Goal: Task Accomplishment & Management: Manage account settings

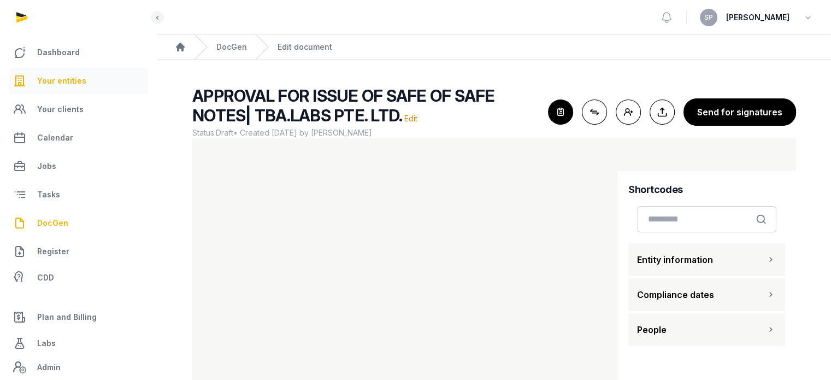
click at [87, 82] on link "Your entities" at bounding box center [78, 81] width 139 height 26
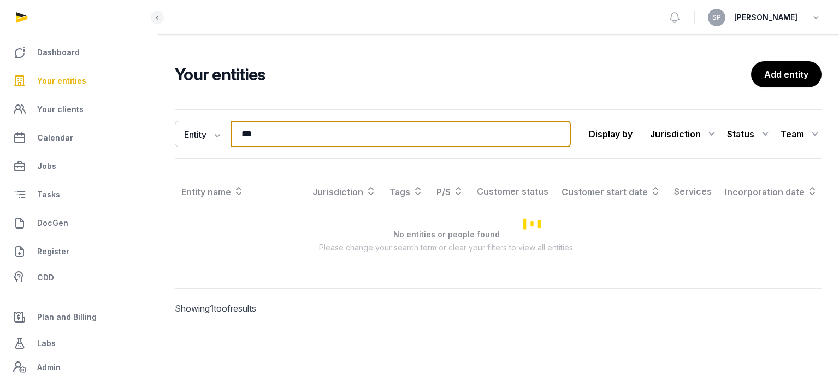
click at [257, 138] on input "***" at bounding box center [401, 134] width 340 height 26
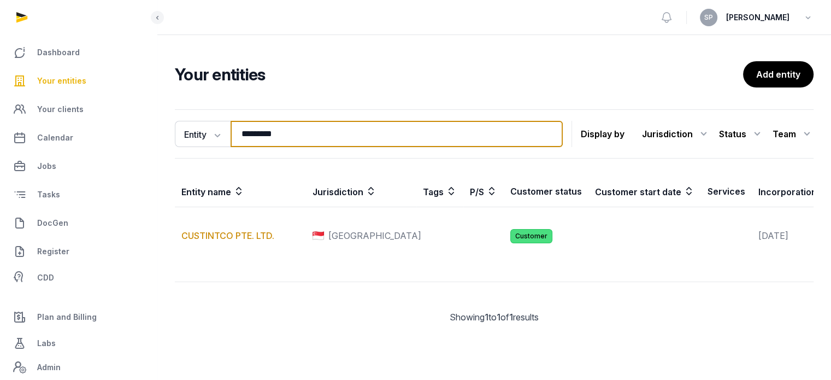
type input "*********"
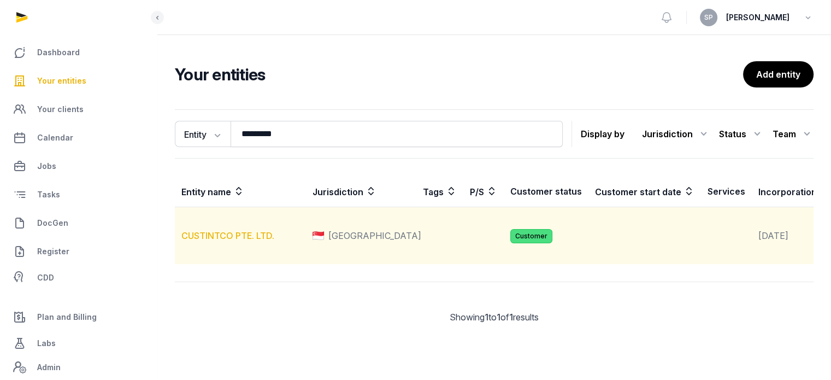
click at [230, 241] on link "CUSTINTCO PTE. LTD." at bounding box center [227, 235] width 93 height 11
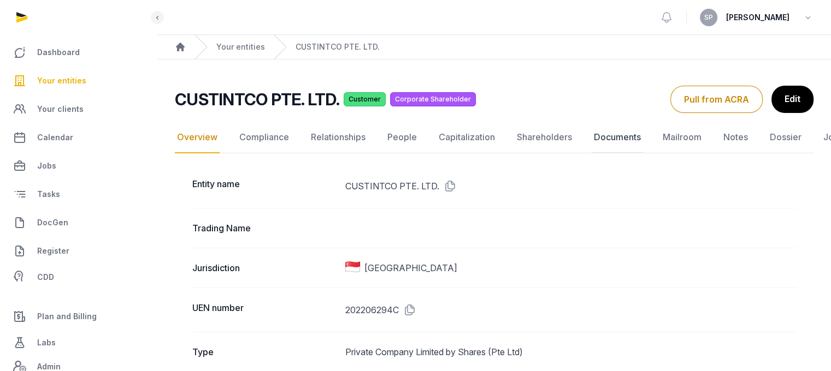
click at [611, 131] on link "Documents" at bounding box center [617, 138] width 51 height 32
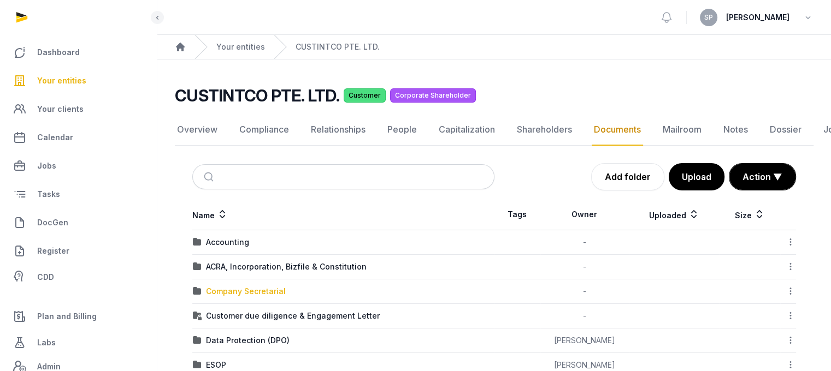
click at [256, 291] on div "Company Secretarial" at bounding box center [246, 291] width 80 height 11
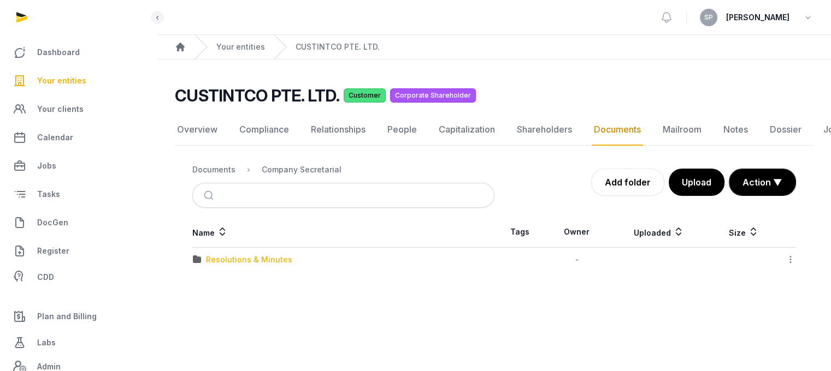
click at [259, 260] on div "Resolutions & Minutes" at bounding box center [249, 260] width 86 height 11
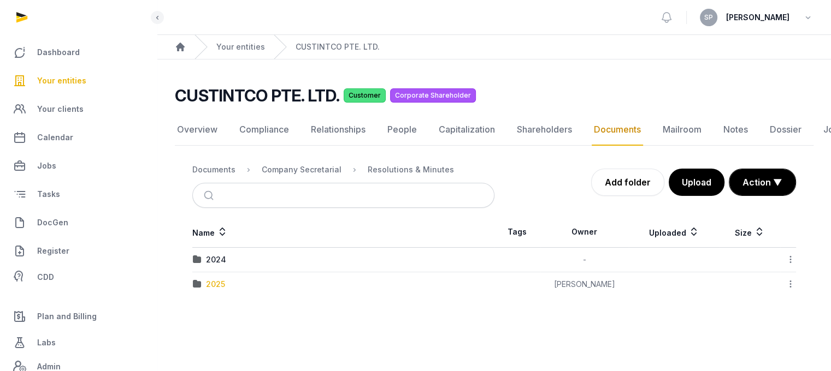
click at [221, 279] on div "2025" at bounding box center [215, 284] width 19 height 11
click at [249, 255] on div "AGM/AR FYE 2024" at bounding box center [240, 260] width 69 height 11
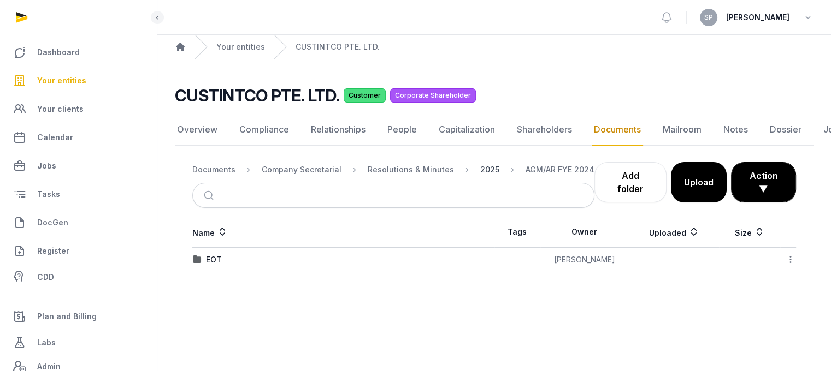
click at [480, 168] on div "2025" at bounding box center [489, 169] width 19 height 11
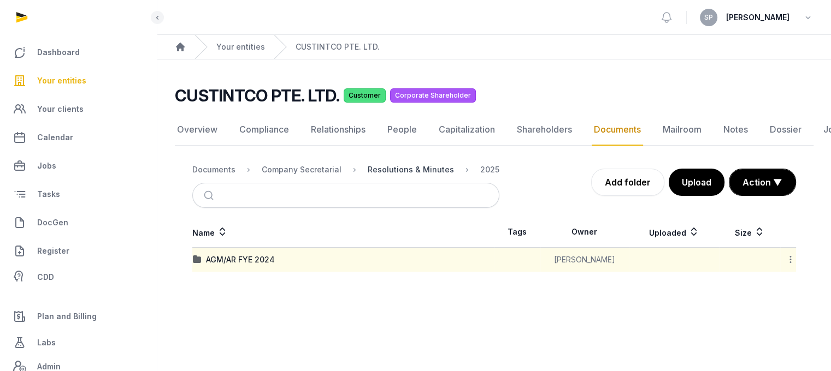
click at [420, 164] on div "Resolutions & Minutes" at bounding box center [411, 169] width 86 height 11
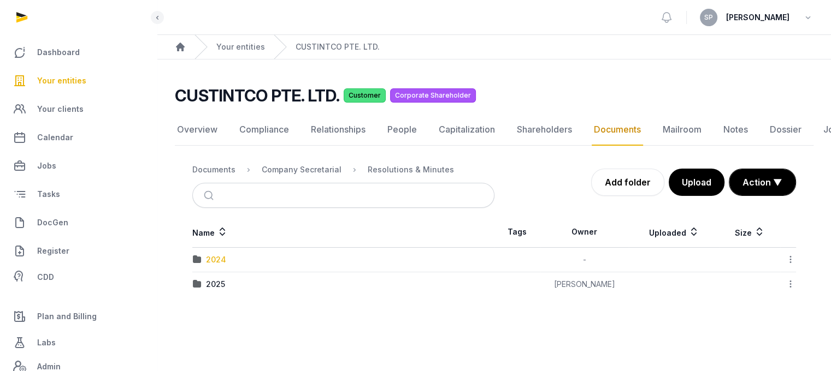
click at [214, 258] on div "2024" at bounding box center [216, 260] width 20 height 11
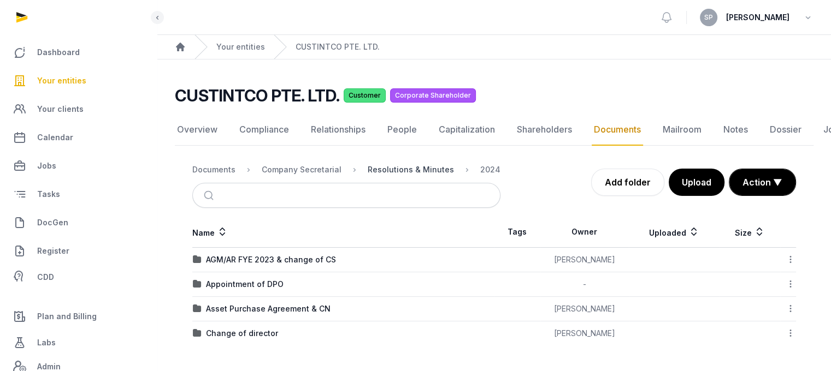
click at [412, 173] on div "Resolutions & Minutes" at bounding box center [411, 169] width 86 height 11
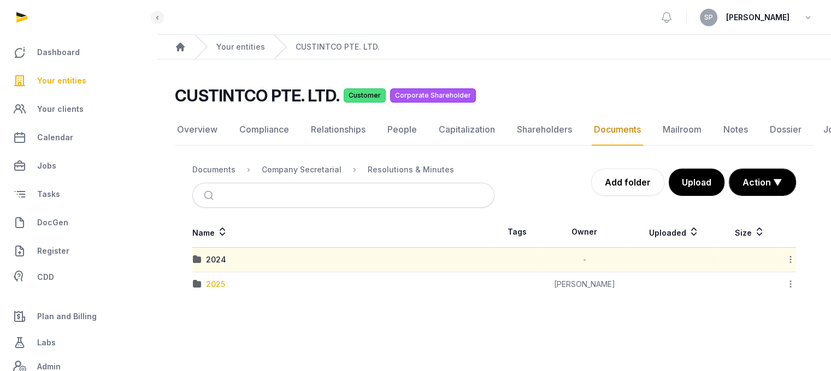
click at [224, 283] on div "2025" at bounding box center [215, 284] width 19 height 11
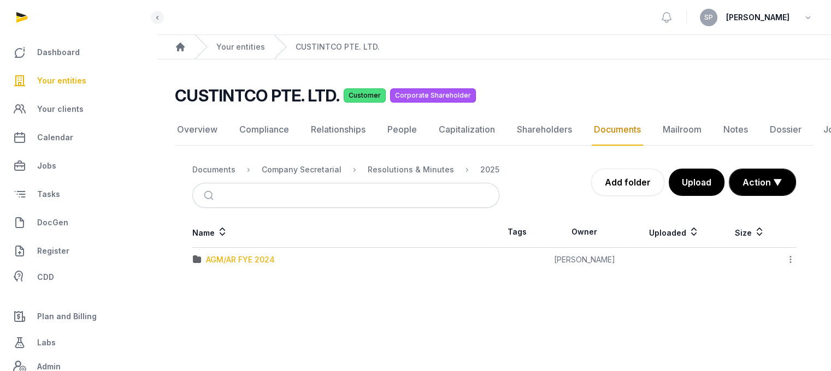
click at [238, 262] on div "AGM/AR FYE 2024" at bounding box center [240, 260] width 69 height 11
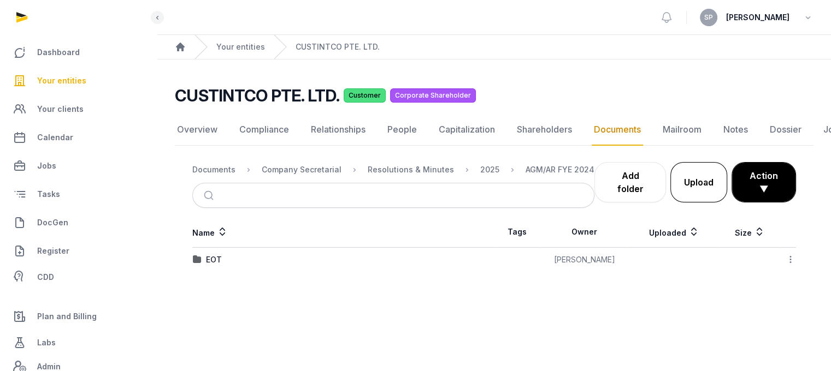
click at [679, 188] on button "Upload" at bounding box center [698, 182] width 57 height 40
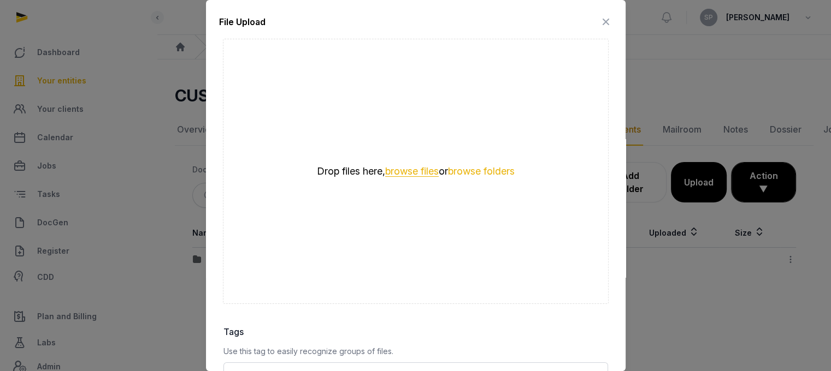
click at [409, 168] on button "browse files" at bounding box center [412, 172] width 54 height 10
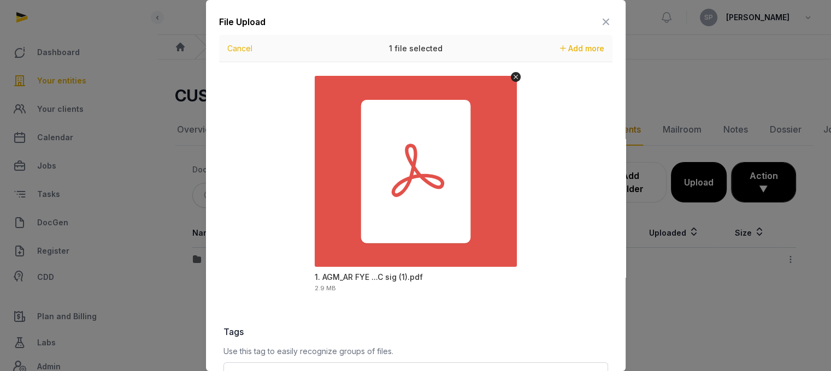
click at [625, 312] on div at bounding box center [415, 185] width 831 height 371
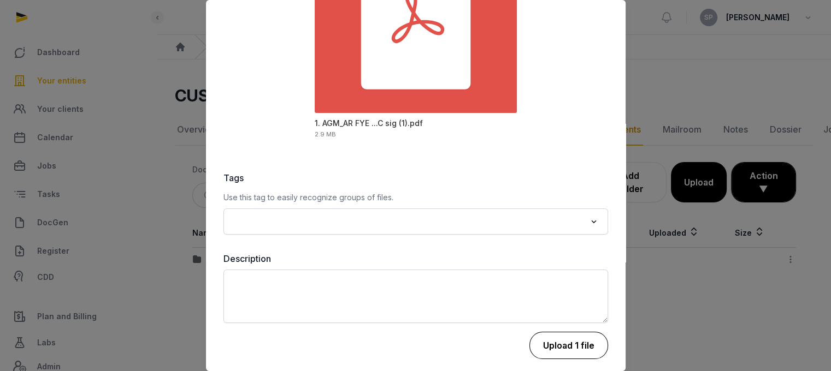
click at [572, 336] on button "Upload 1 file" at bounding box center [568, 345] width 79 height 27
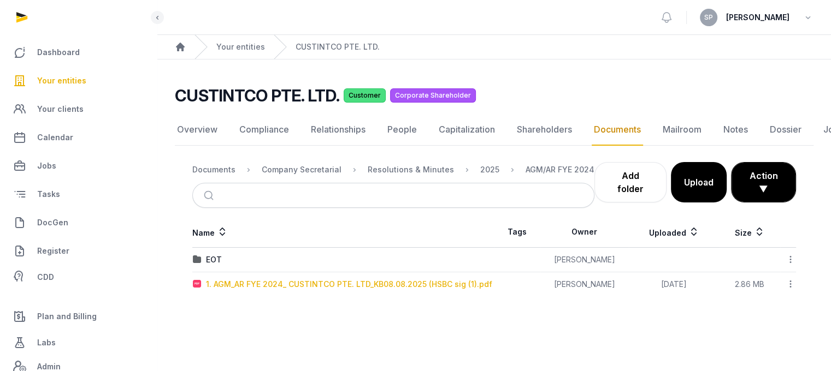
click at [335, 282] on div "1. AGM_AR FYE 2024_ CUSTINTCO PTE. LTD_KB08.08.2025 (HSBC sig (1).pdf" at bounding box center [349, 284] width 286 height 11
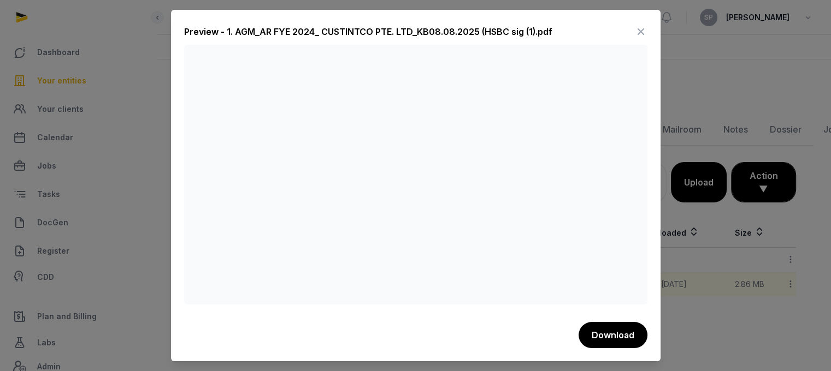
click at [645, 31] on icon at bounding box center [640, 31] width 13 height 17
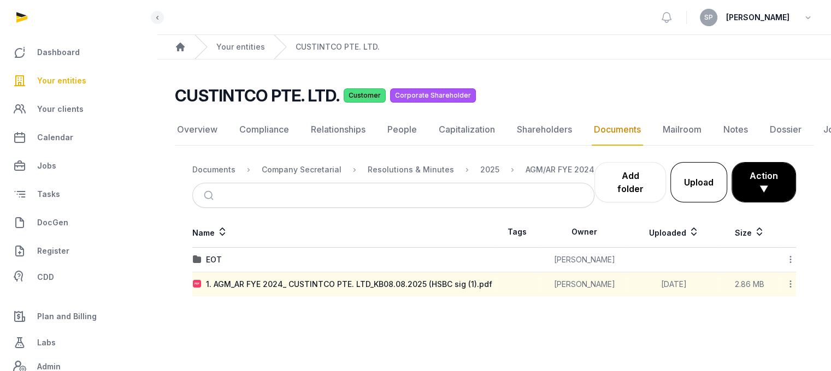
click at [701, 185] on button "Upload" at bounding box center [698, 182] width 57 height 40
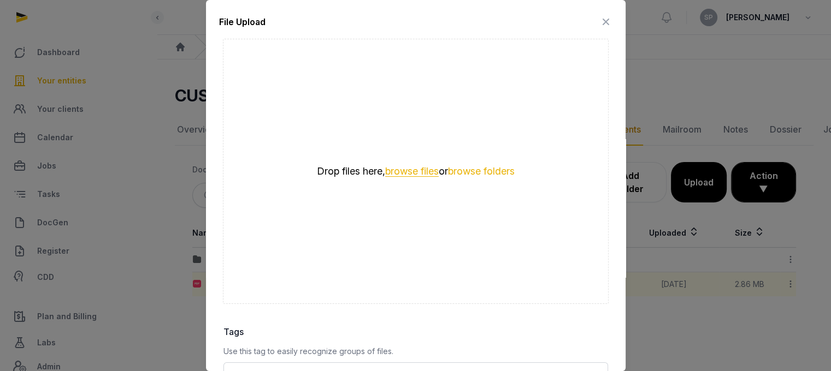
click at [424, 167] on button "browse files" at bounding box center [412, 172] width 54 height 10
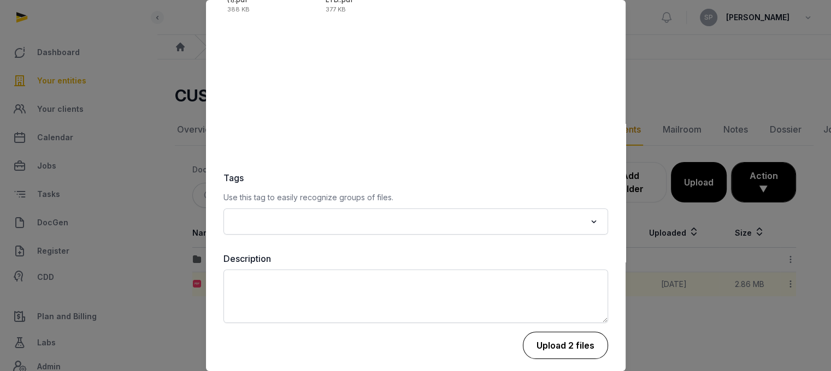
click at [562, 342] on button "Upload 2 files" at bounding box center [565, 345] width 85 height 27
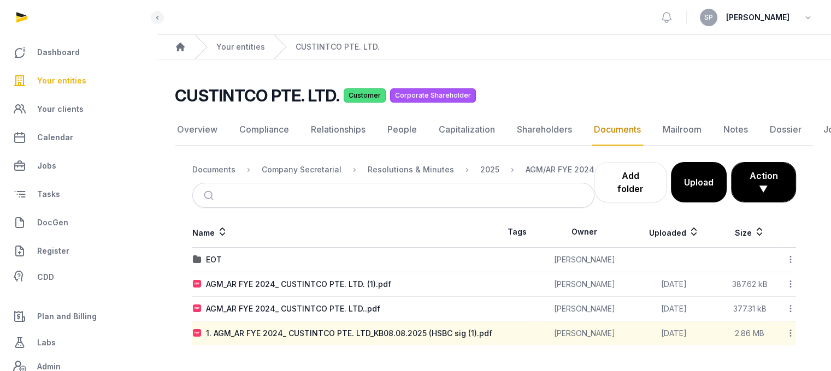
click at [85, 74] on link "Your entities" at bounding box center [78, 81] width 139 height 26
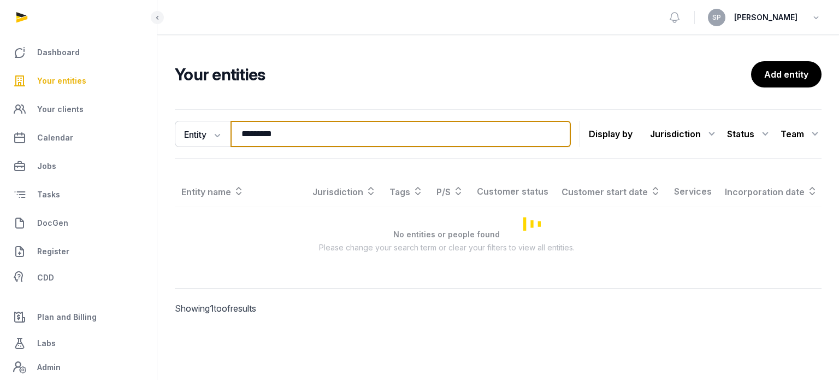
click at [293, 135] on input "*********" at bounding box center [401, 134] width 340 height 26
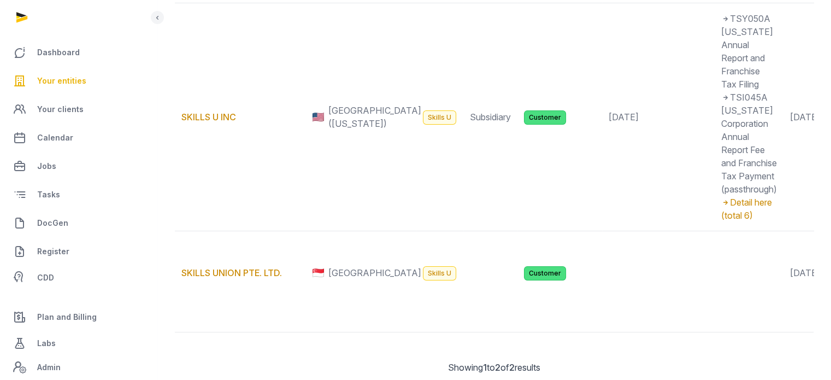
scroll to position [215, 0]
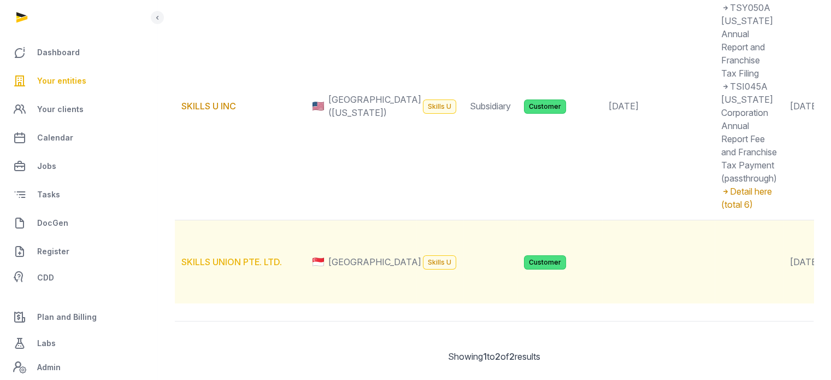
type input "******"
click at [260, 267] on link "SKILLS UNION PTE. LTD." at bounding box center [231, 261] width 101 height 11
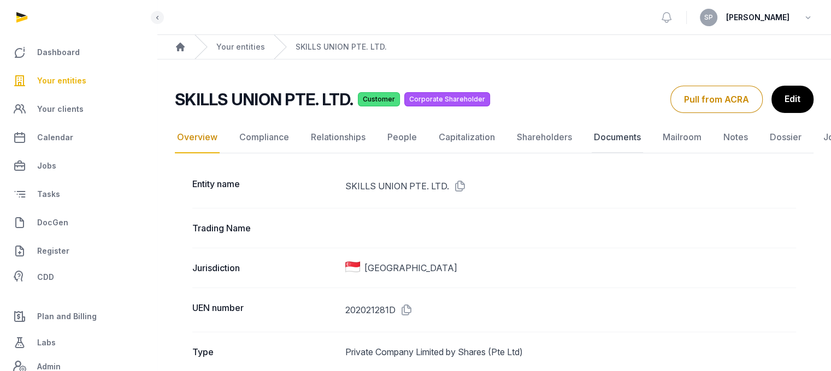
click at [608, 135] on link "Documents" at bounding box center [617, 138] width 51 height 32
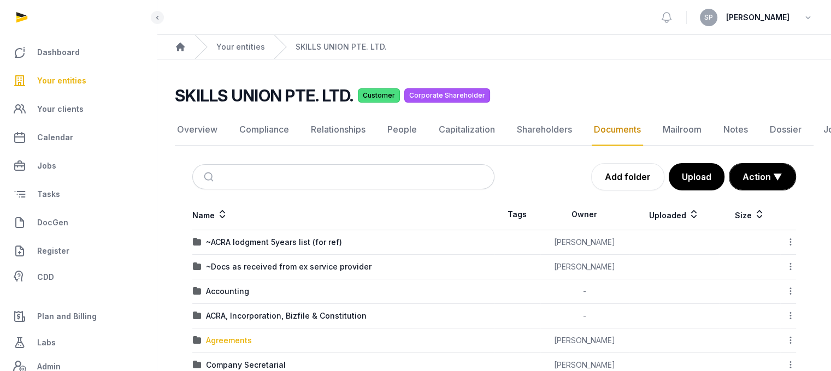
click at [240, 340] on div "Agreements" at bounding box center [229, 340] width 46 height 11
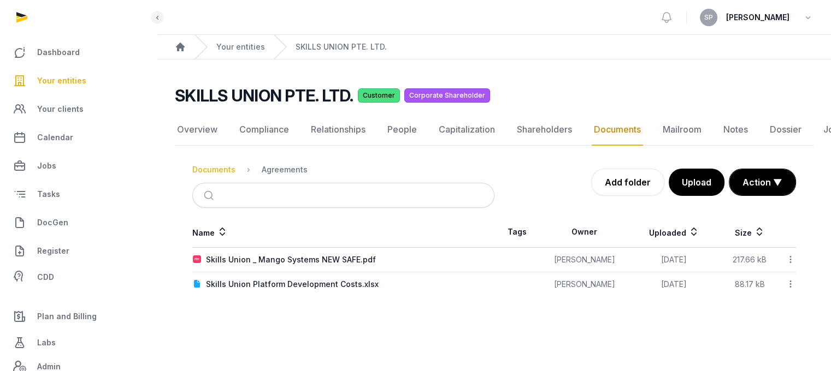
click at [228, 174] on div "Documents" at bounding box center [213, 169] width 43 height 11
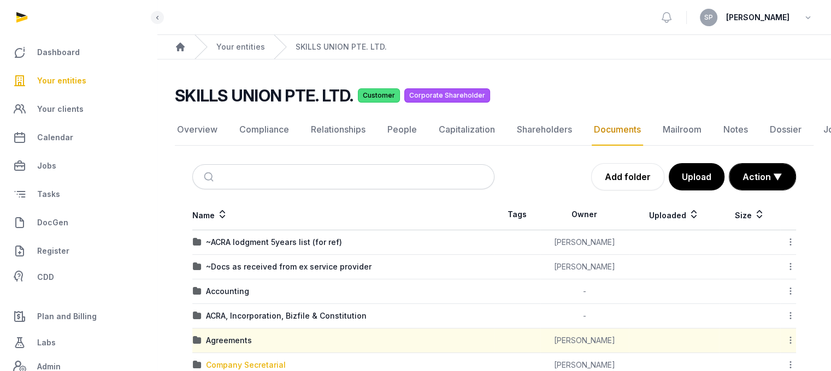
click at [258, 363] on div "Company Secretarial" at bounding box center [246, 365] width 80 height 11
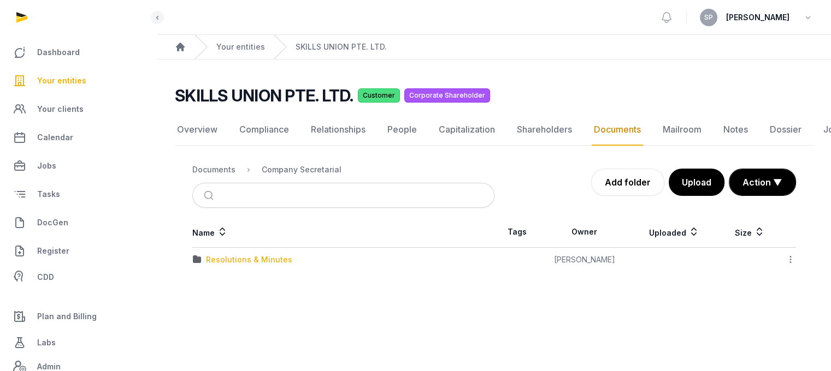
click at [259, 261] on div "Resolutions & Minutes" at bounding box center [249, 260] width 86 height 11
click at [210, 283] on div "2025" at bounding box center [215, 284] width 19 height 11
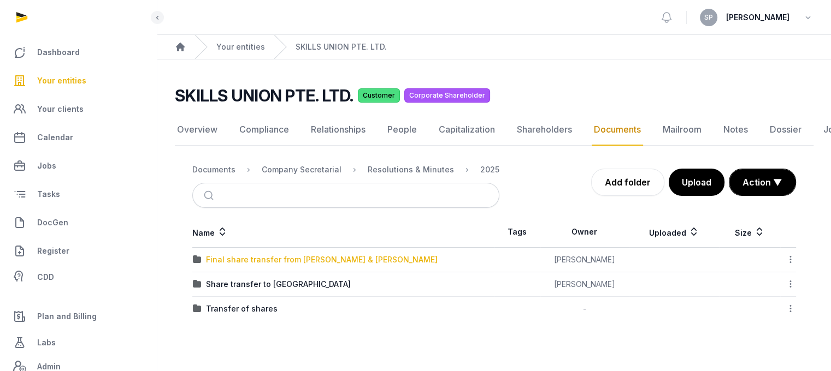
click at [268, 256] on div "Final share transfer from [PERSON_NAME] & [PERSON_NAME]" at bounding box center [322, 260] width 232 height 11
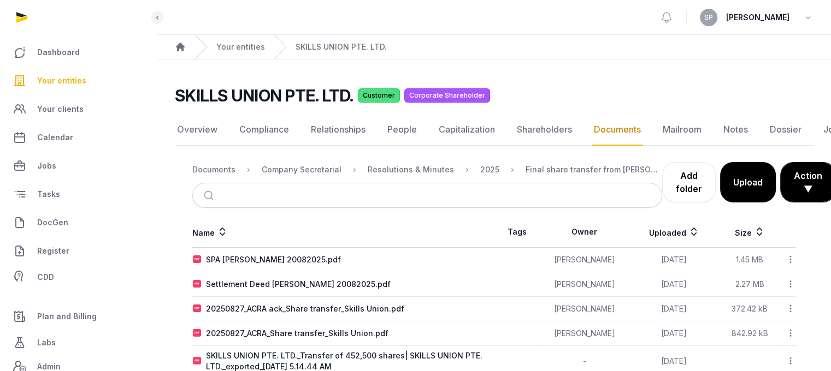
scroll to position [26, 0]
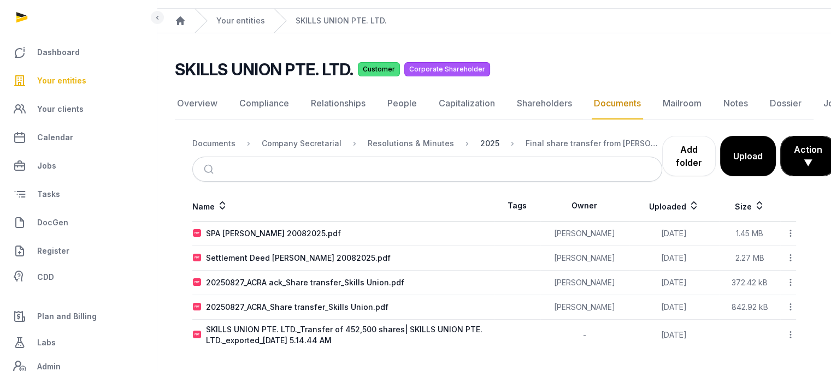
click at [486, 146] on div "2025" at bounding box center [489, 143] width 19 height 11
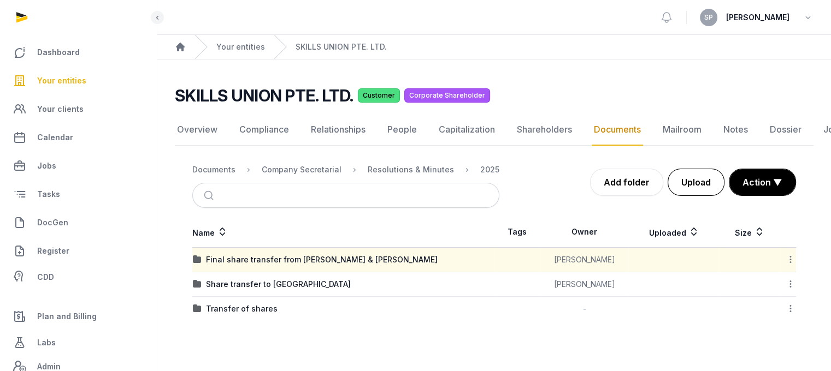
scroll to position [8, 0]
click at [793, 254] on icon at bounding box center [790, 259] width 10 height 11
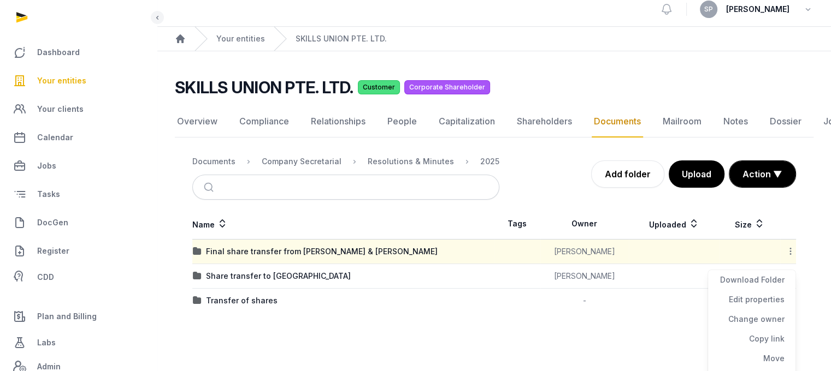
scroll to position [26, 0]
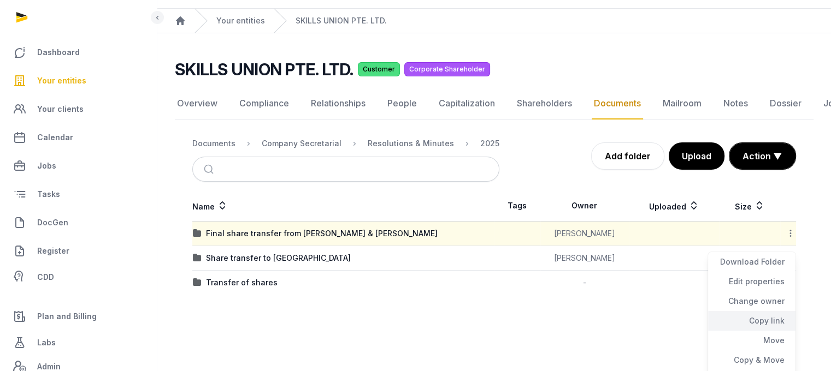
click at [788, 331] on div "Copy link" at bounding box center [751, 341] width 87 height 20
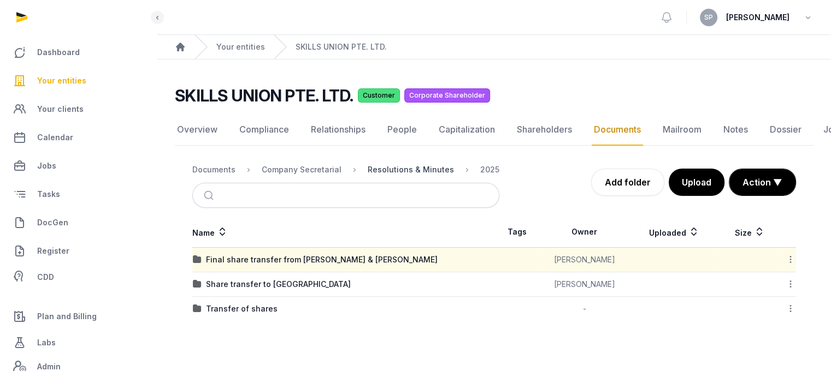
click at [383, 171] on div "Resolutions & Minutes" at bounding box center [411, 169] width 86 height 11
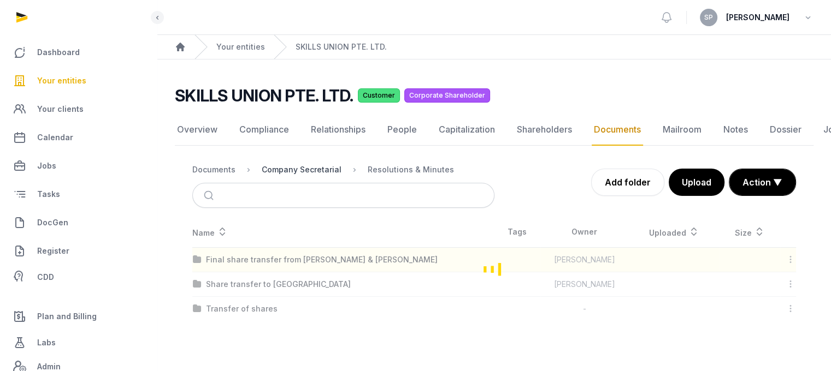
click at [286, 174] on div "Company Secretarial" at bounding box center [302, 169] width 80 height 11
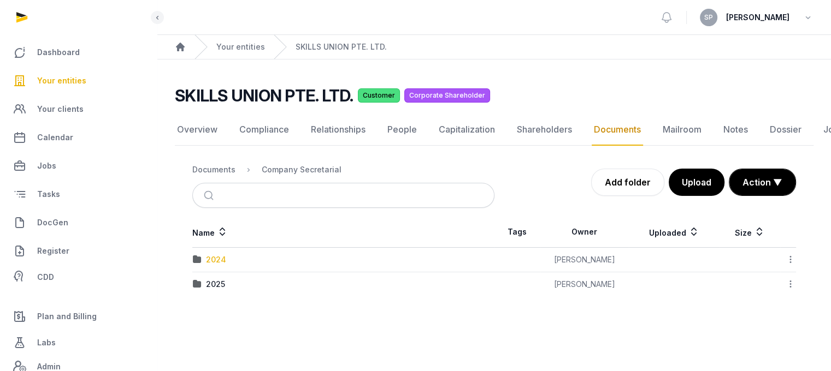
click at [223, 260] on div "2024" at bounding box center [216, 260] width 20 height 11
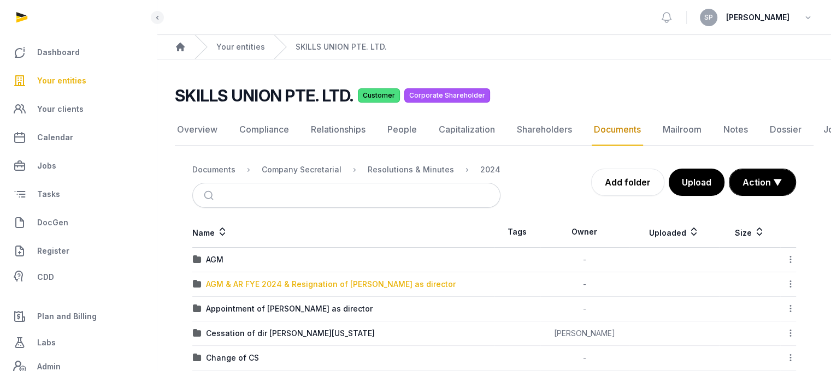
click at [221, 286] on div "AGM & AR FYE 2024 & Resignation of [PERSON_NAME] as director" at bounding box center [331, 284] width 250 height 11
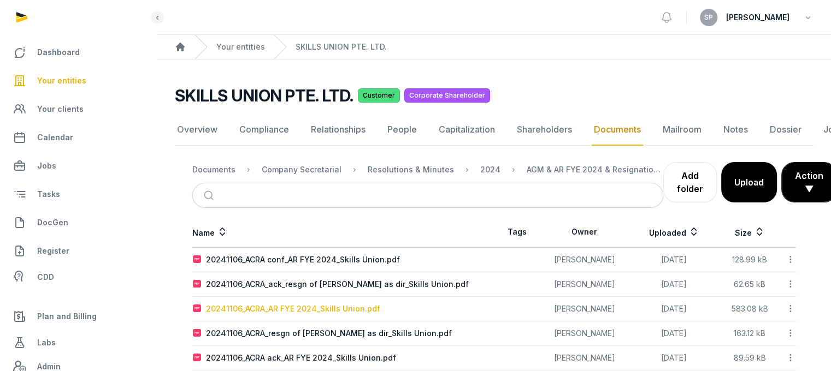
click at [309, 312] on div "20241106_ACRA_AR FYE 2024_Skills Union.pdf" at bounding box center [293, 309] width 174 height 11
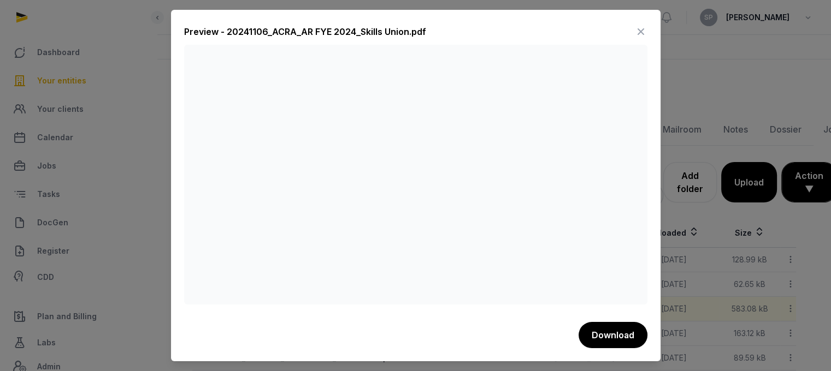
click at [640, 34] on icon at bounding box center [640, 31] width 13 height 17
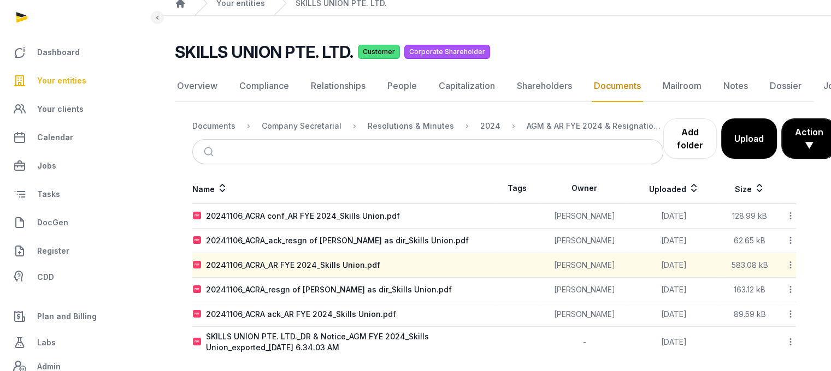
scroll to position [50, 0]
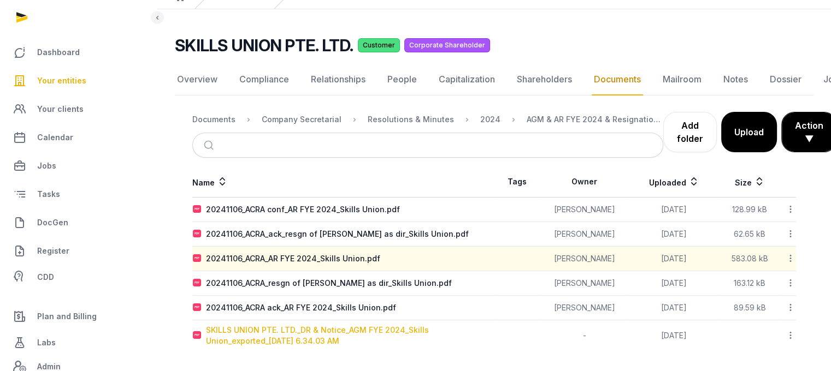
click at [323, 325] on div "SKILLS UNION PTE. LTD._DR & Notice_AGM FYE 2024_Skills Union_exported_[DATE] 6.…" at bounding box center [350, 336] width 288 height 22
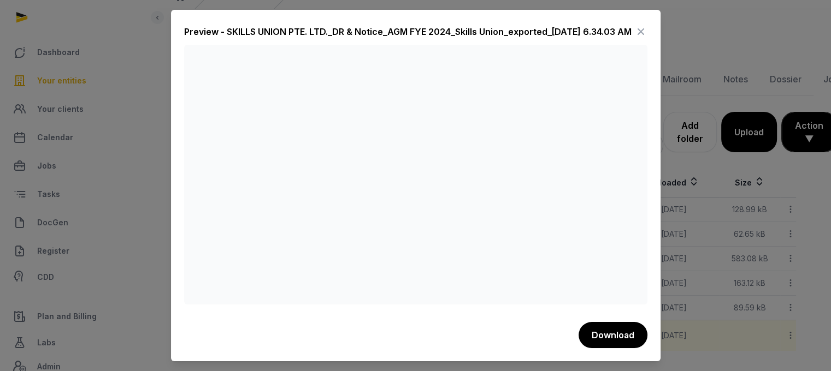
click at [636, 29] on icon at bounding box center [640, 31] width 13 height 17
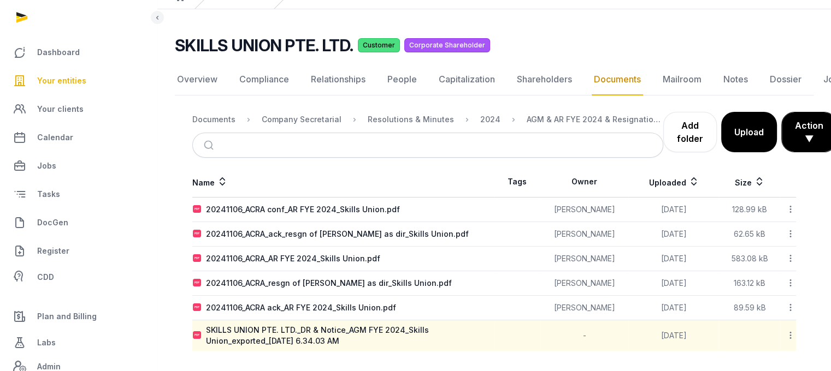
click at [791, 336] on icon at bounding box center [790, 335] width 10 height 11
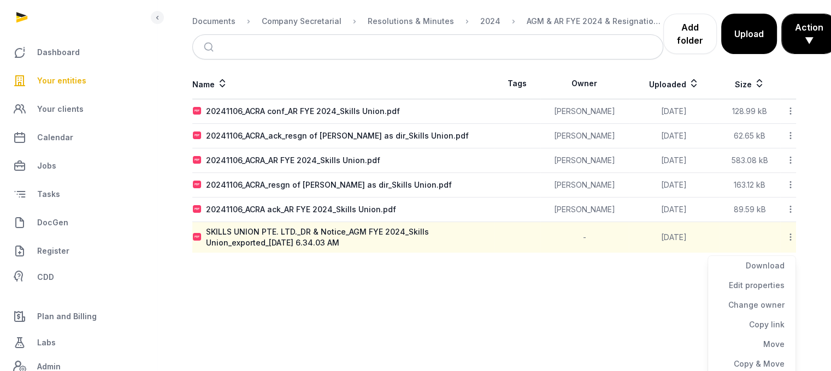
scroll to position [169, 0]
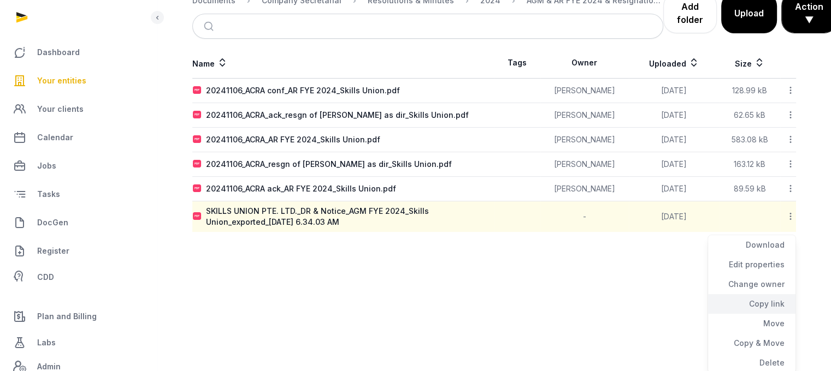
click at [767, 314] on div "Copy link" at bounding box center [751, 324] width 87 height 20
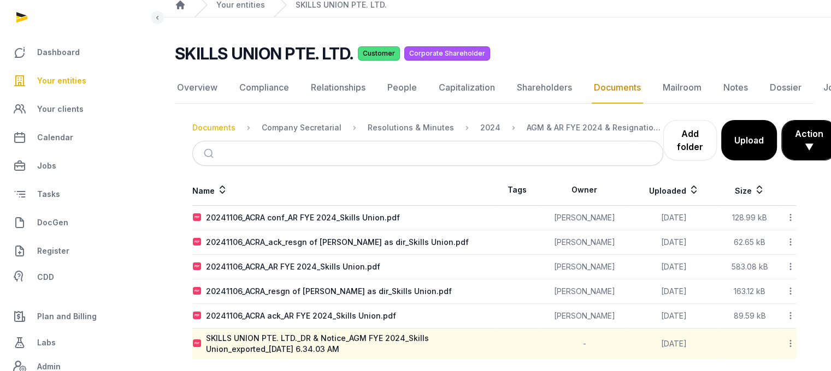
click at [225, 124] on div "Documents" at bounding box center [213, 127] width 43 height 11
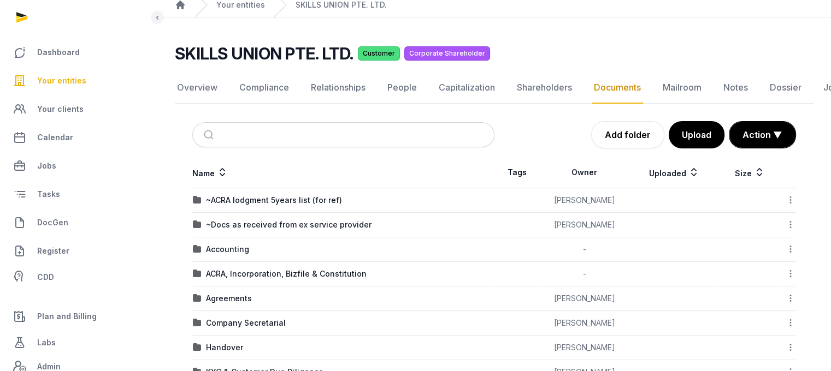
scroll to position [277, 0]
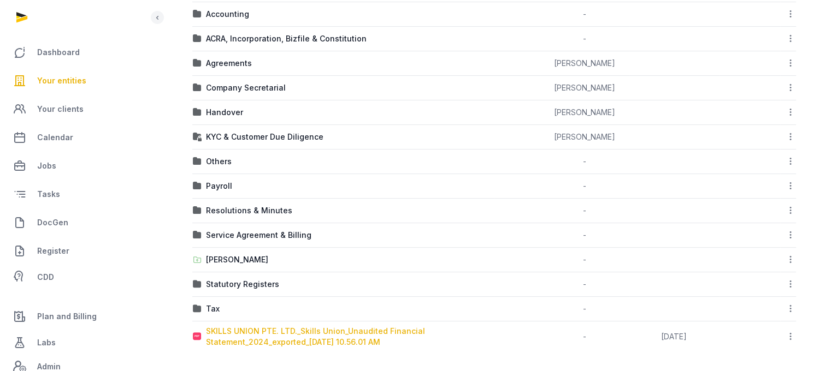
click at [345, 332] on div "SKILLS UNION PTE. LTD._Skills Union_Unaudited Financial Statement_2024_exported…" at bounding box center [350, 337] width 288 height 22
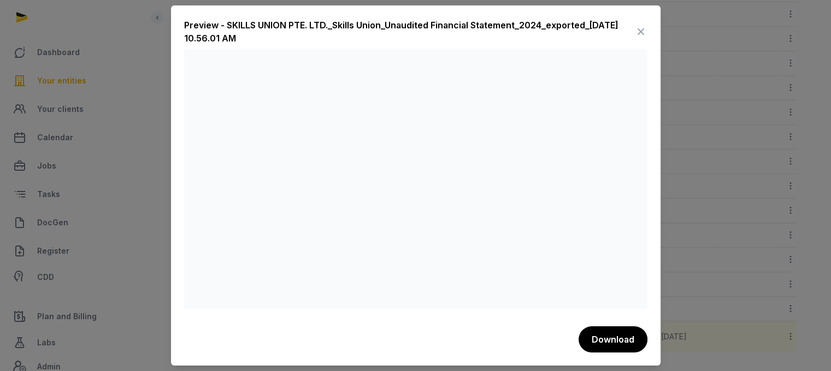
click at [645, 28] on icon at bounding box center [640, 31] width 13 height 17
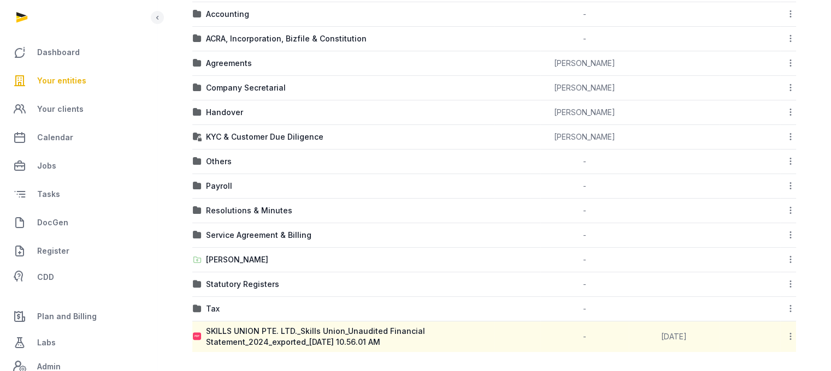
scroll to position [161, 0]
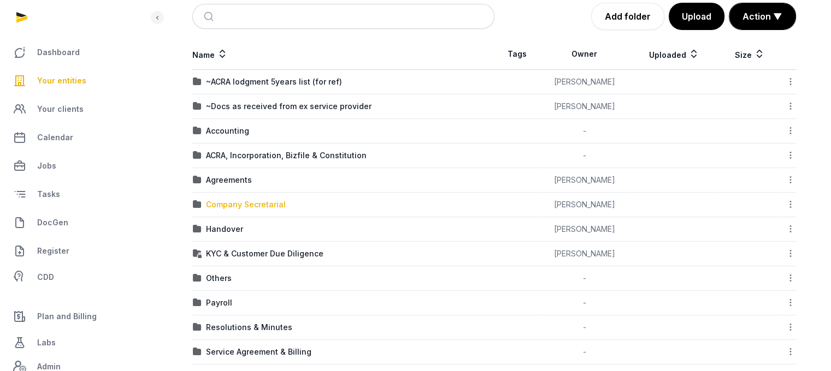
click at [223, 203] on div "Company Secretarial" at bounding box center [246, 204] width 80 height 11
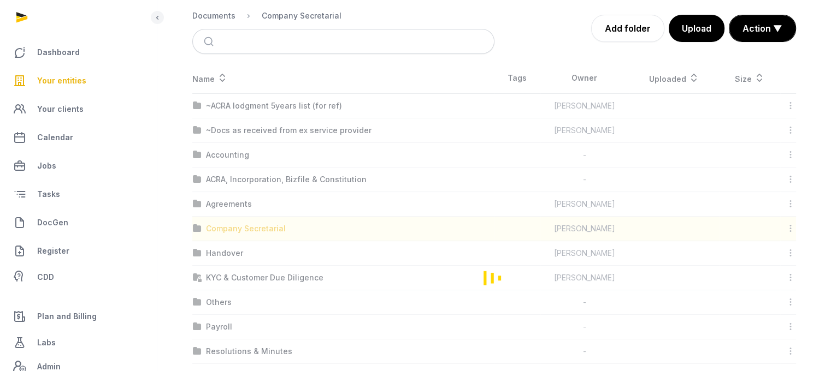
scroll to position [8, 0]
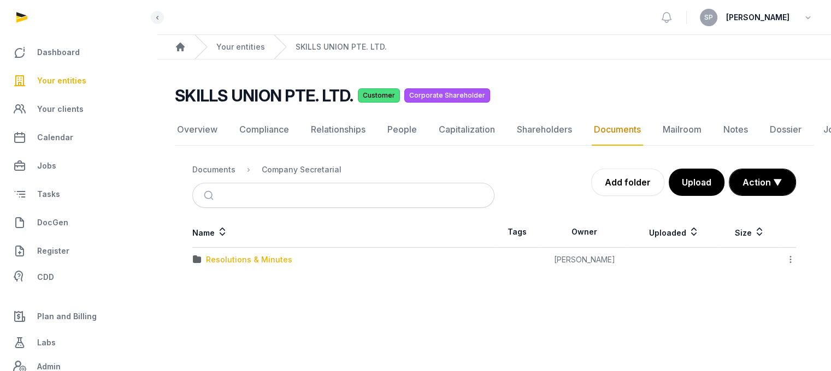
click at [269, 255] on div "Resolutions & Minutes" at bounding box center [249, 260] width 86 height 11
click at [221, 279] on div "2025" at bounding box center [215, 284] width 19 height 11
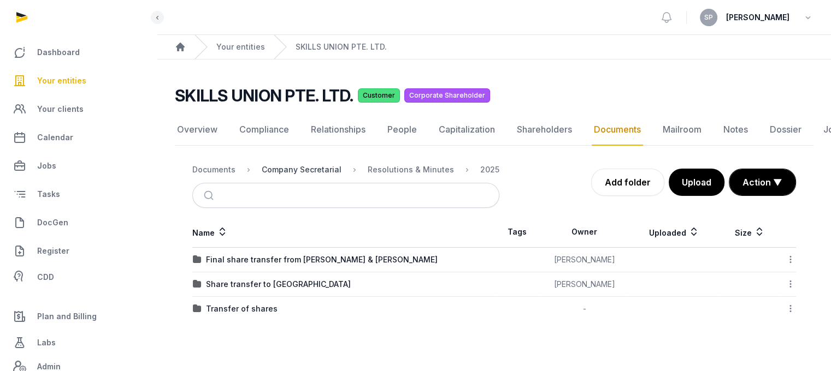
click at [317, 164] on div "Company Secretarial" at bounding box center [302, 169] width 80 height 11
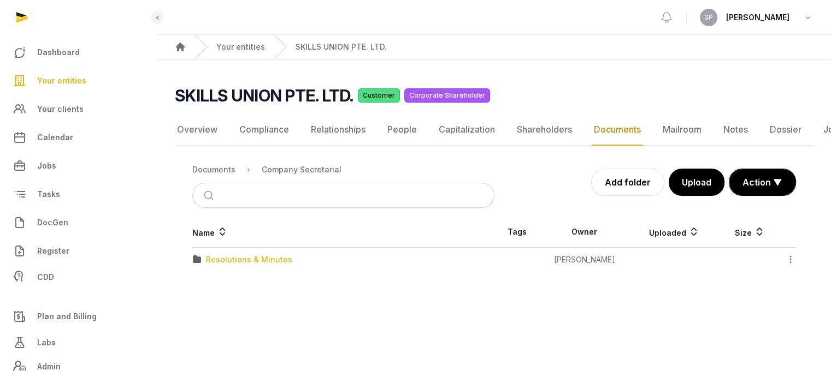
click at [227, 255] on div "Resolutions & Minutes" at bounding box center [249, 260] width 86 height 11
click at [218, 279] on div "2025" at bounding box center [215, 284] width 19 height 11
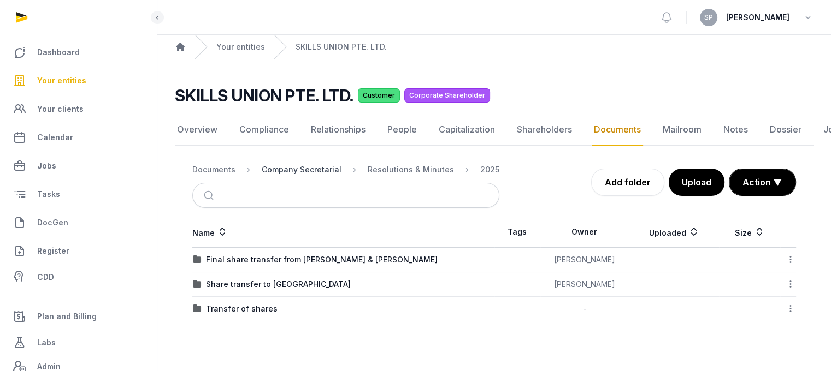
click at [302, 164] on div "Company Secretarial" at bounding box center [302, 169] width 80 height 11
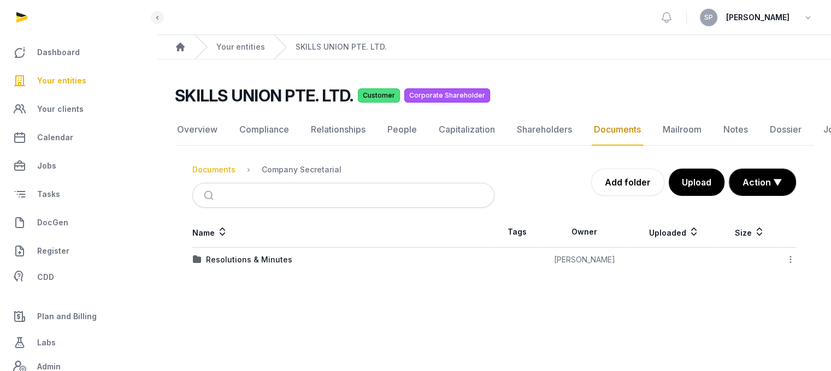
click at [222, 164] on div "Documents" at bounding box center [213, 169] width 43 height 11
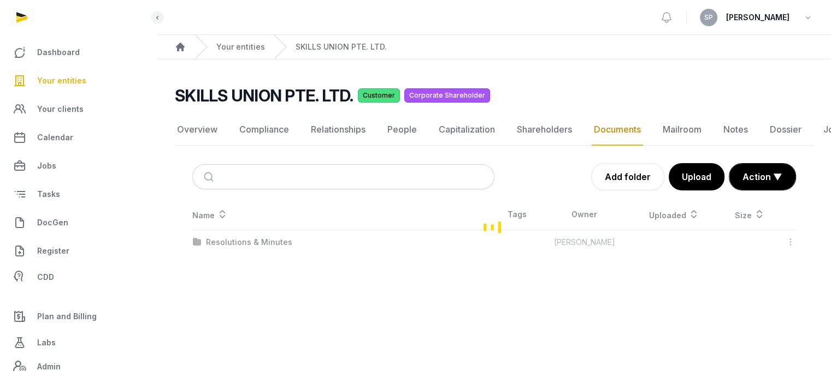
scroll to position [161, 0]
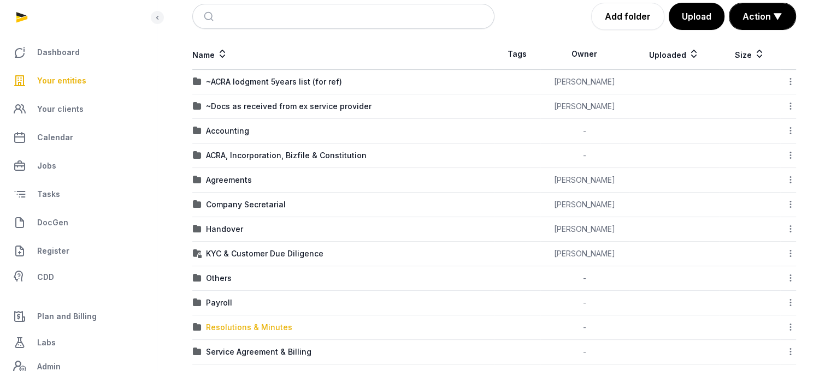
click at [222, 325] on div "Resolutions & Minutes" at bounding box center [249, 327] width 86 height 11
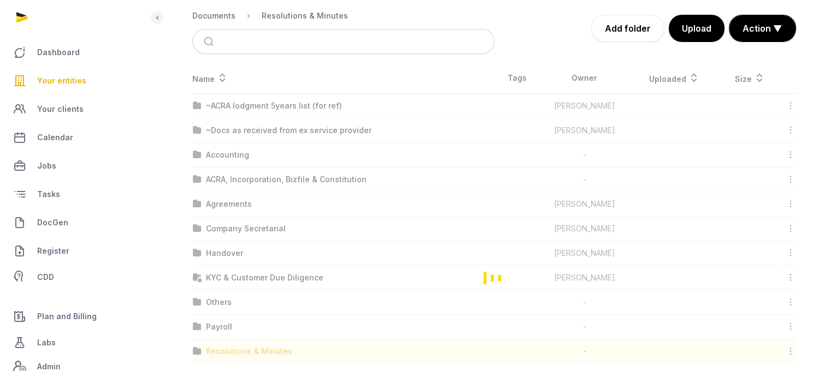
scroll to position [68, 0]
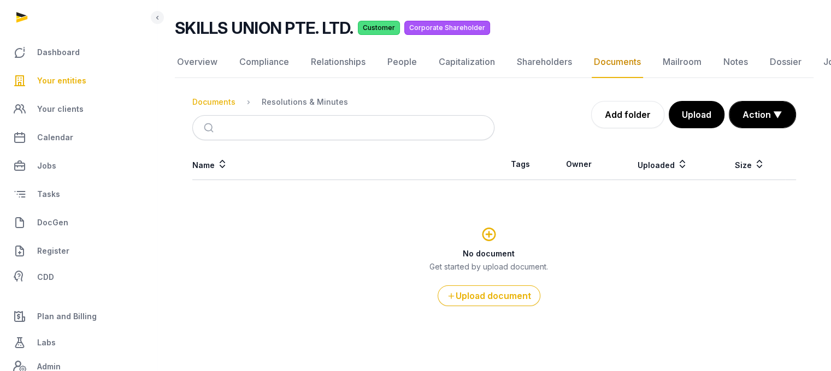
click at [217, 107] on div "Documents" at bounding box center [213, 102] width 43 height 11
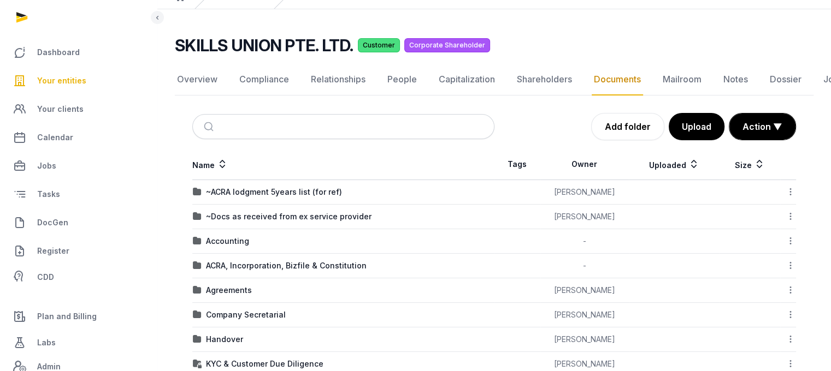
scroll to position [161, 0]
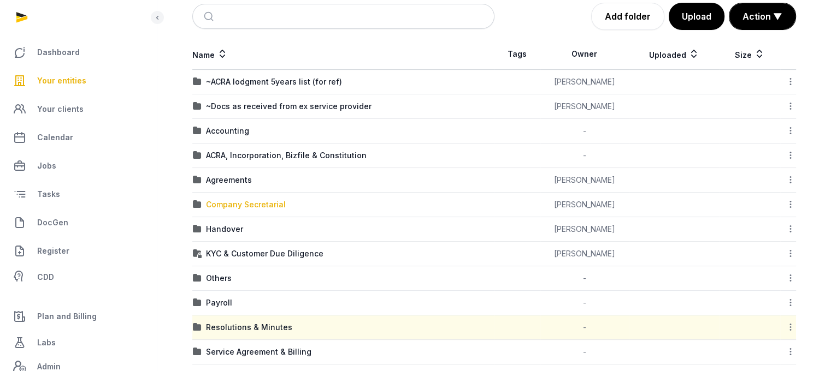
click at [233, 199] on div "Company Secretarial" at bounding box center [246, 204] width 80 height 11
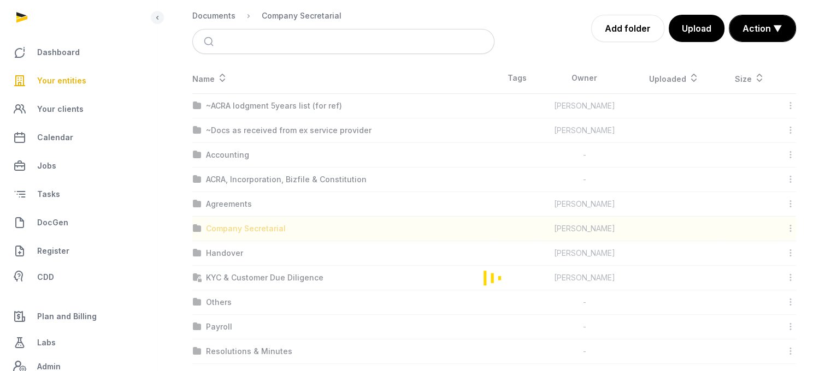
scroll to position [8, 0]
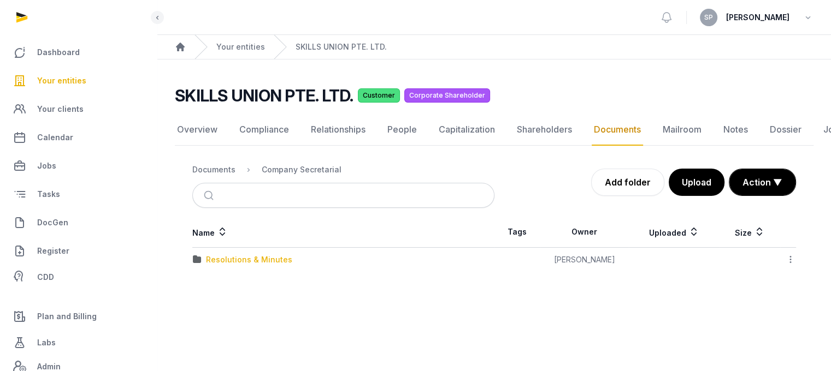
click at [244, 255] on div "Resolutions & Minutes" at bounding box center [249, 260] width 86 height 11
click at [214, 255] on div "2024" at bounding box center [216, 260] width 20 height 11
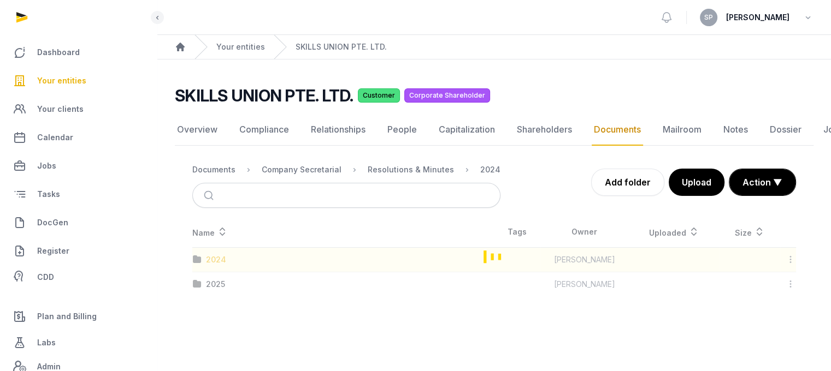
scroll to position [44, 0]
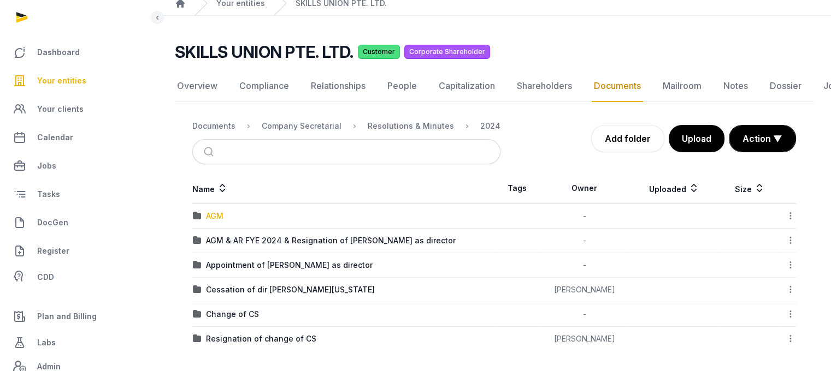
click at [212, 214] on div "AGM" at bounding box center [214, 216] width 17 height 11
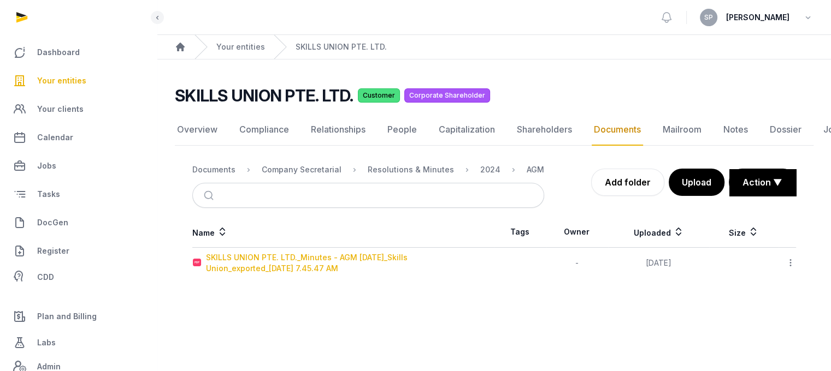
scroll to position [8, 0]
click at [285, 256] on div "SKILLS UNION PTE. LTD._Minutes - AGM [DATE]_Skills Union_exported_[DATE] 7.45.4…" at bounding box center [350, 263] width 288 height 22
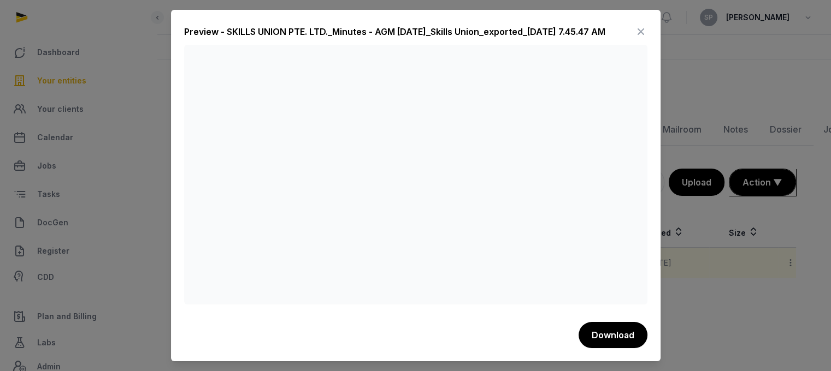
click at [636, 32] on icon at bounding box center [640, 31] width 13 height 17
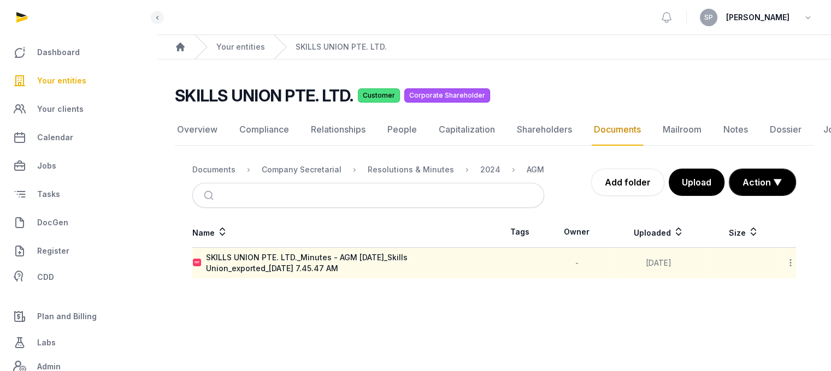
click at [383, 167] on div "Resolutions & Minutes" at bounding box center [402, 169] width 104 height 13
click at [388, 164] on div "Resolutions & Minutes" at bounding box center [411, 169] width 86 height 11
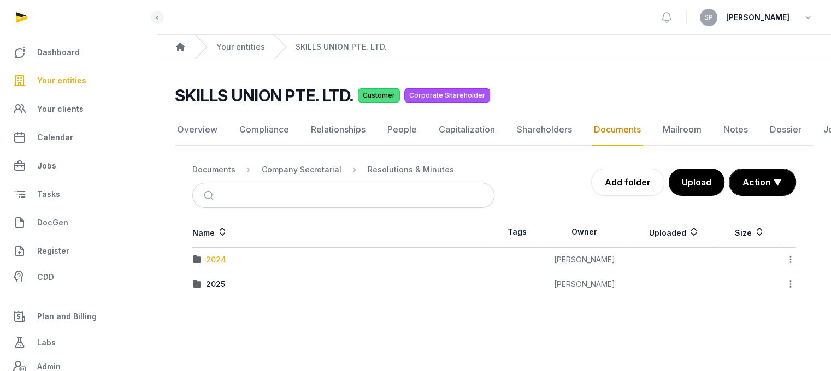
click at [223, 255] on div "2024" at bounding box center [216, 260] width 20 height 11
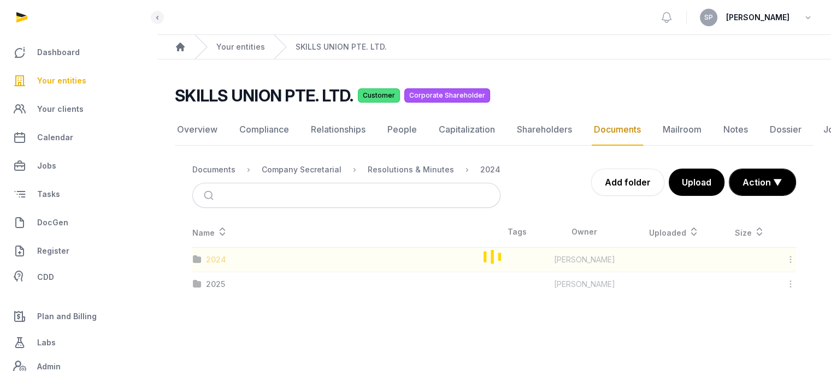
scroll to position [44, 0]
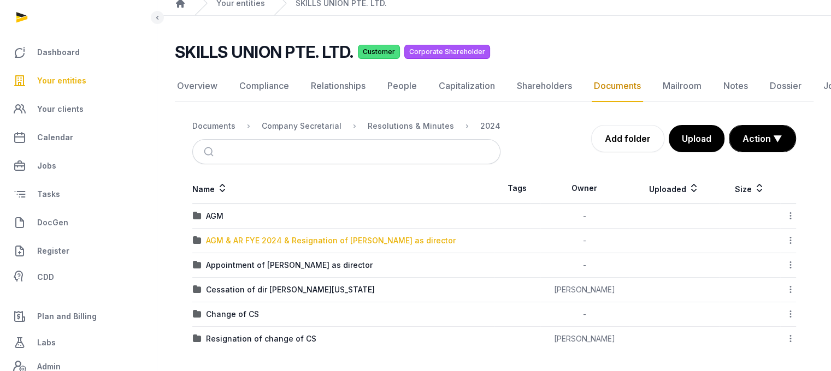
click at [251, 242] on div "AGM & AR FYE 2024 & Resignation of [PERSON_NAME] as director" at bounding box center [331, 240] width 250 height 11
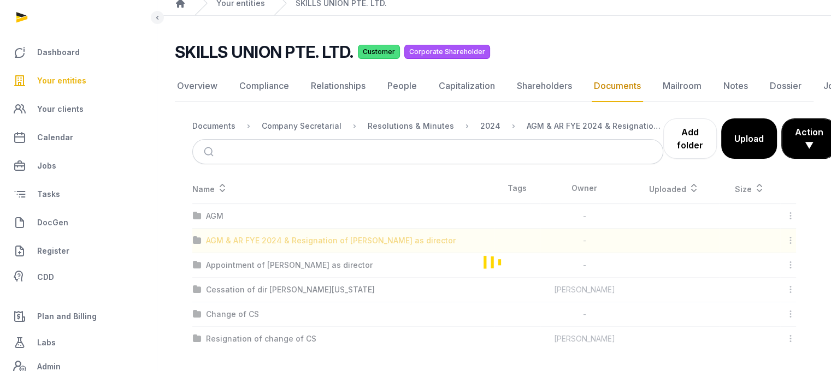
scroll to position [50, 0]
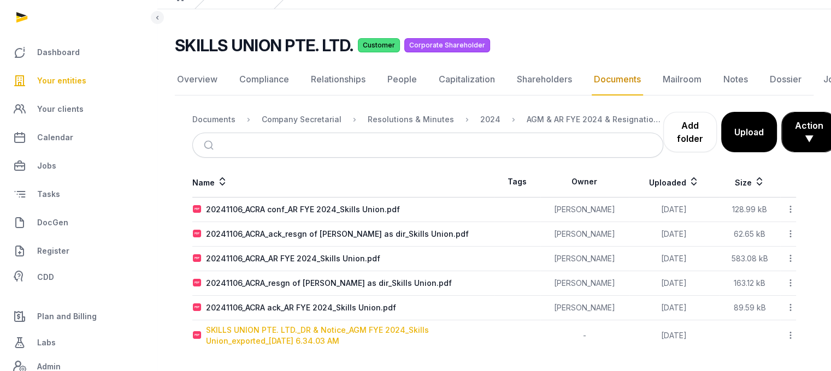
click at [270, 331] on div "SKILLS UNION PTE. LTD._DR & Notice_AGM FYE 2024_Skills Union_exported_[DATE] 6.…" at bounding box center [350, 336] width 288 height 22
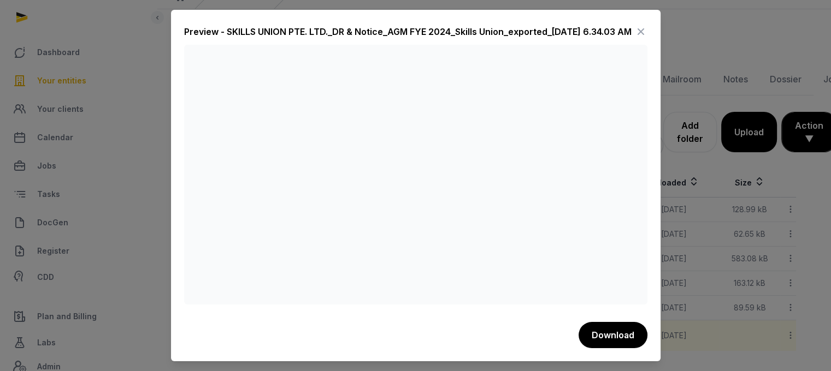
click at [644, 27] on icon at bounding box center [640, 31] width 13 height 17
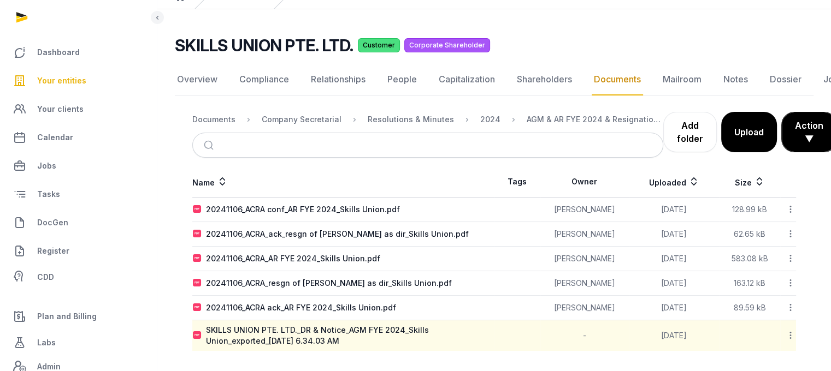
click at [789, 333] on icon at bounding box center [790, 335] width 10 height 11
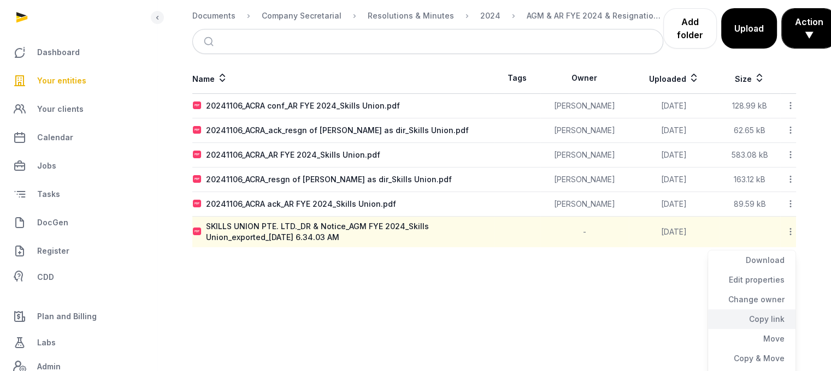
click at [770, 329] on div "Copy link" at bounding box center [751, 339] width 87 height 20
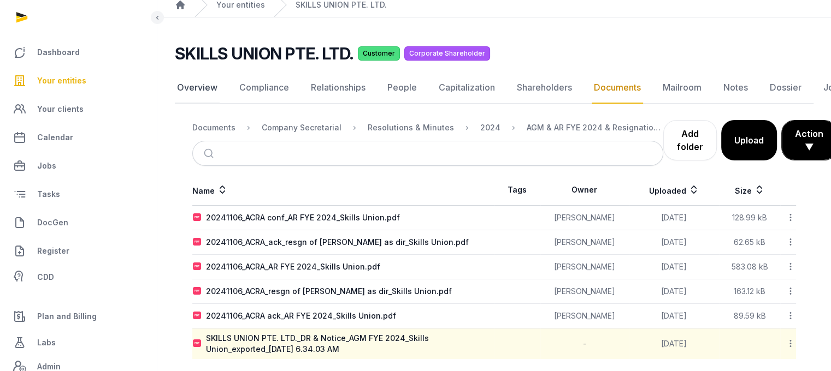
click at [205, 87] on link "Overview" at bounding box center [197, 88] width 45 height 32
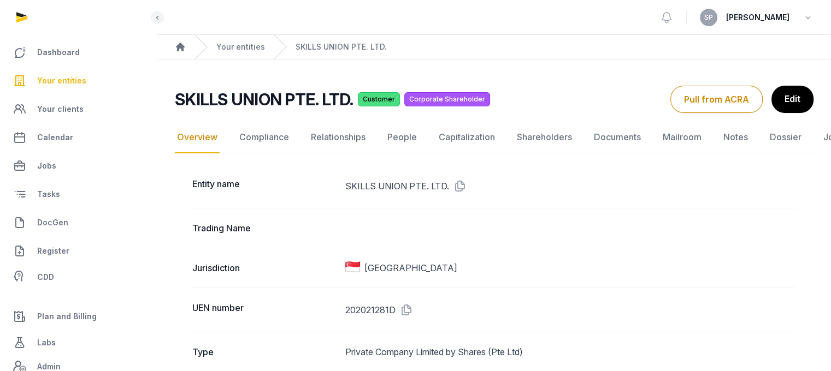
click at [409, 310] on icon at bounding box center [403, 310] width 17 height 17
click at [624, 135] on link "Documents" at bounding box center [617, 138] width 51 height 32
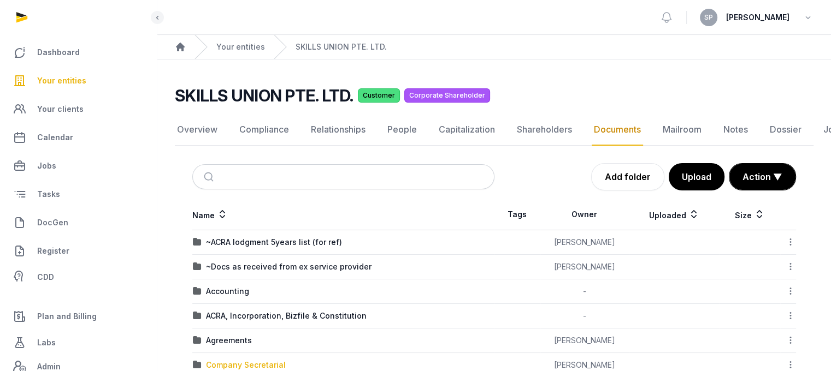
click at [262, 364] on div "Company Secretarial" at bounding box center [246, 365] width 80 height 11
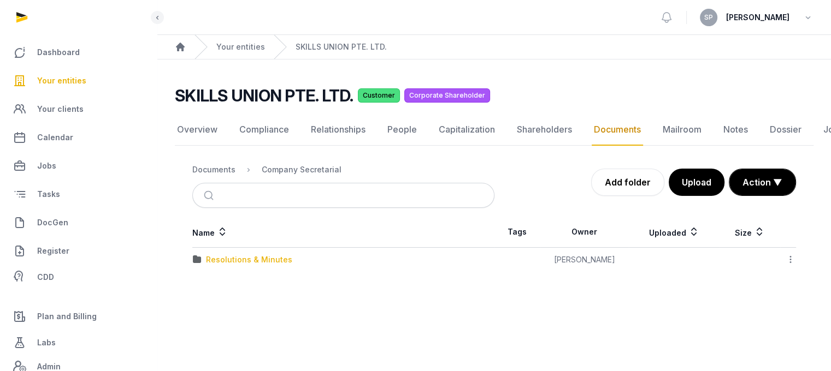
click at [253, 261] on div "Resolutions & Minutes" at bounding box center [249, 260] width 86 height 11
click at [218, 283] on div "2025" at bounding box center [215, 284] width 19 height 11
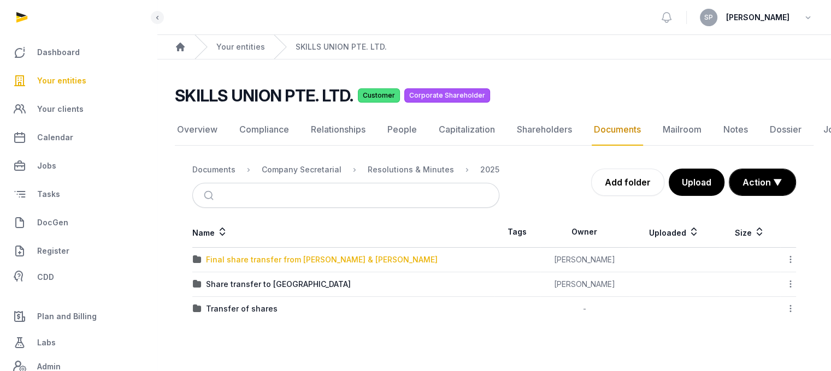
click at [261, 255] on div "Final share transfer from [PERSON_NAME] & [PERSON_NAME]" at bounding box center [322, 260] width 232 height 11
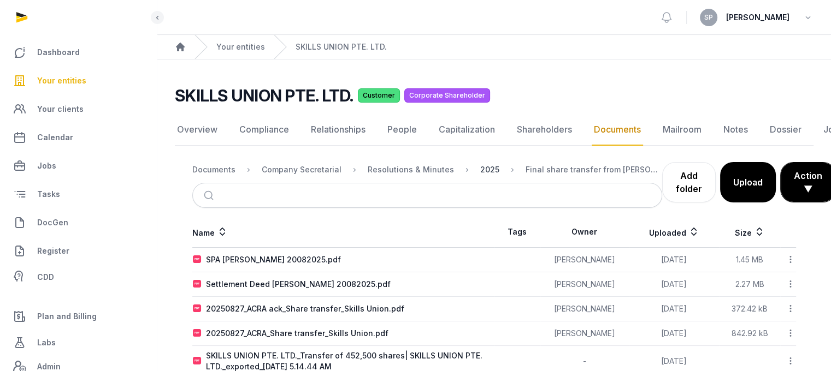
click at [481, 170] on div "2025" at bounding box center [489, 169] width 19 height 11
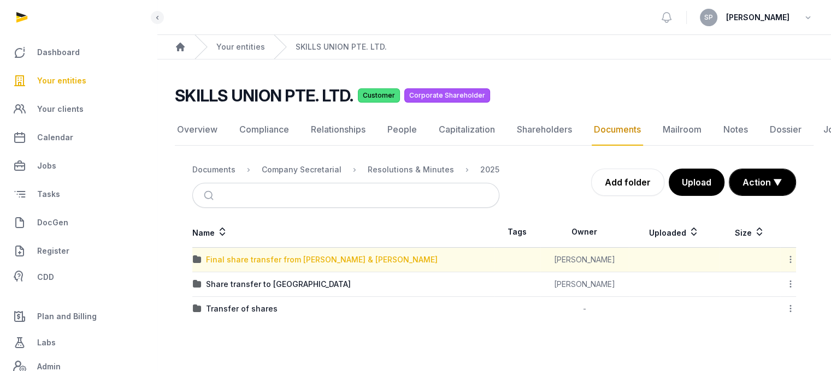
click at [308, 256] on div "Final share transfer from [PERSON_NAME] & [PERSON_NAME]" at bounding box center [322, 260] width 232 height 11
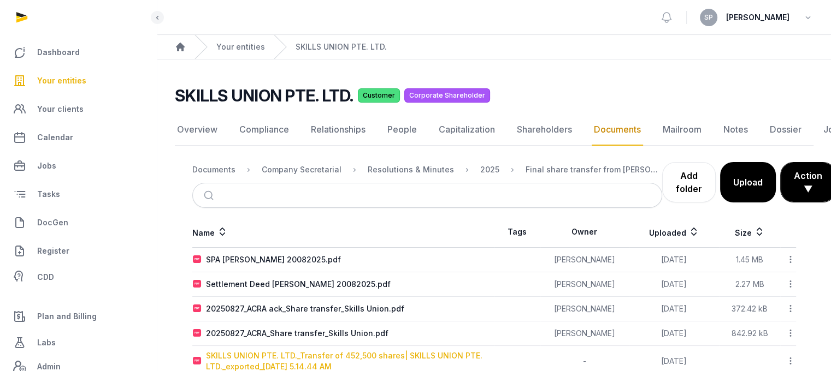
click at [253, 357] on div "SKILLS UNION PTE. LTD._Transfer of 452,500 shares| SKILLS UNION PTE. LTD._expor…" at bounding box center [350, 362] width 288 height 22
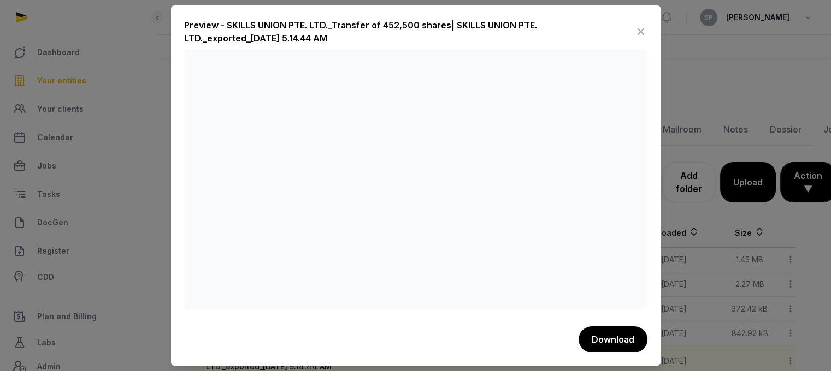
click at [634, 27] on icon at bounding box center [640, 31] width 13 height 17
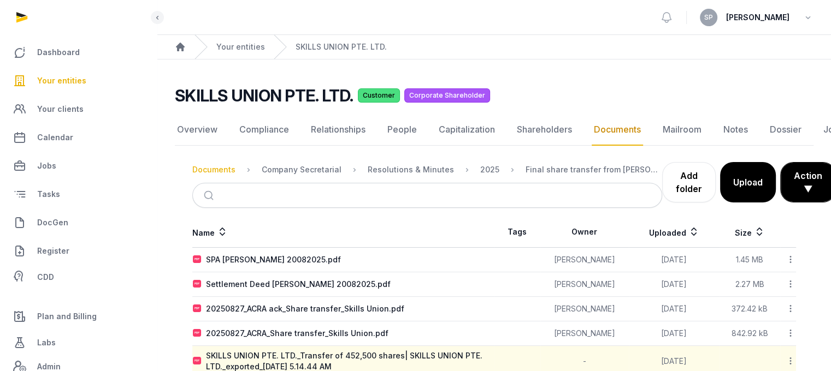
click at [215, 169] on div "Documents" at bounding box center [213, 169] width 43 height 11
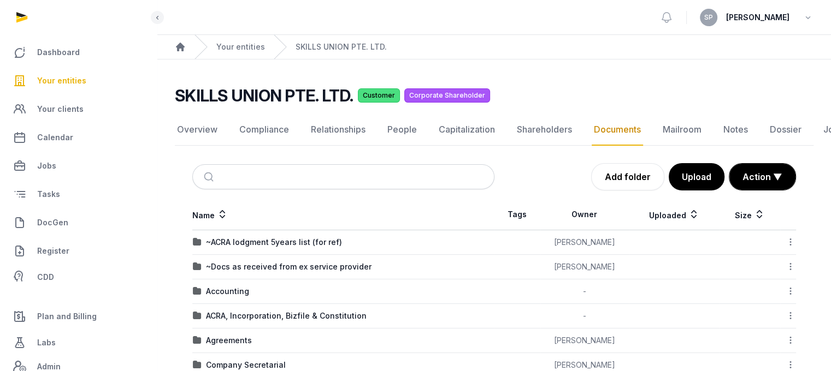
scroll to position [277, 0]
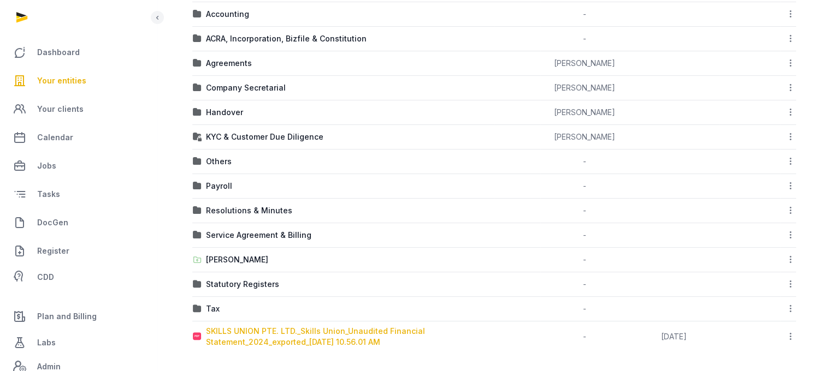
click at [347, 338] on div "SKILLS UNION PTE. LTD._Skills Union_Unaudited Financial Statement_2024_exported…" at bounding box center [350, 337] width 288 height 22
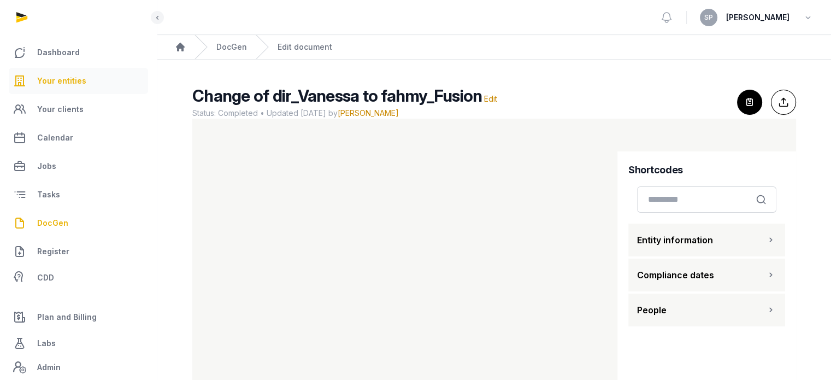
click at [63, 84] on span "Your entities" at bounding box center [61, 80] width 49 height 13
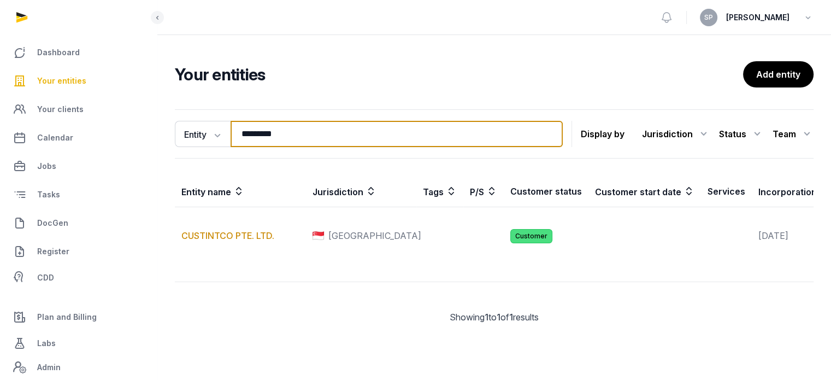
click at [283, 127] on input "*********" at bounding box center [397, 134] width 332 height 26
type input "*****"
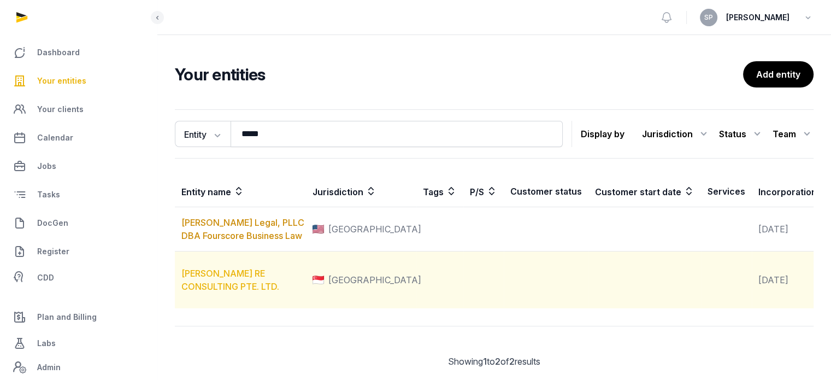
click at [261, 292] on link "JONES RE CONSULTING PTE. LTD." at bounding box center [230, 280] width 98 height 24
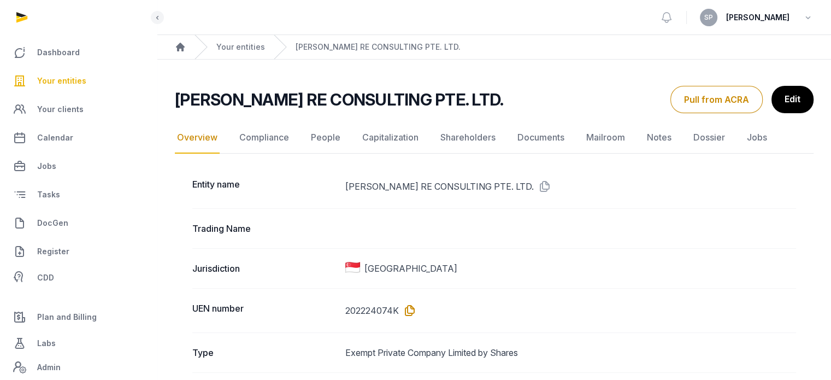
click at [413, 306] on icon at bounding box center [407, 310] width 17 height 17
click at [600, 135] on link "Mailroom" at bounding box center [605, 138] width 43 height 32
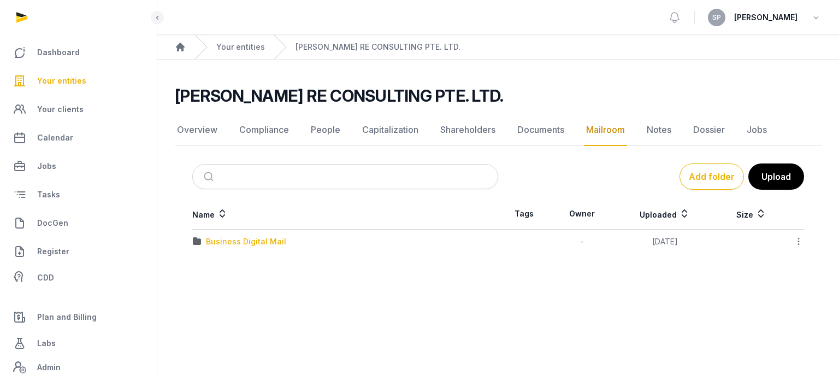
click at [264, 236] on div "Business Digital Mail" at bounding box center [246, 241] width 80 height 11
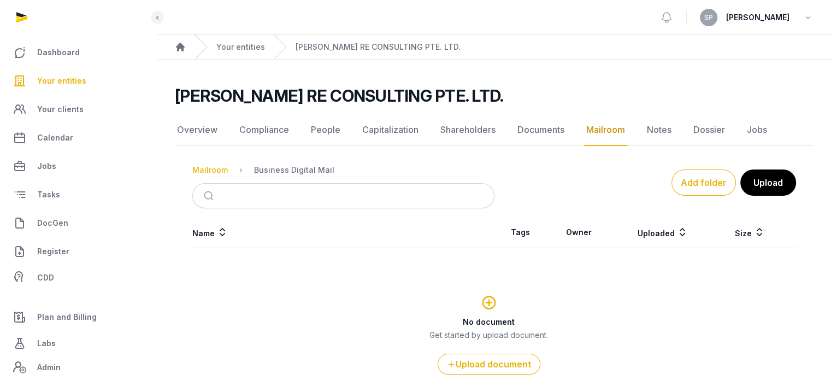
click at [205, 164] on div "Mailroom" at bounding box center [210, 169] width 36 height 11
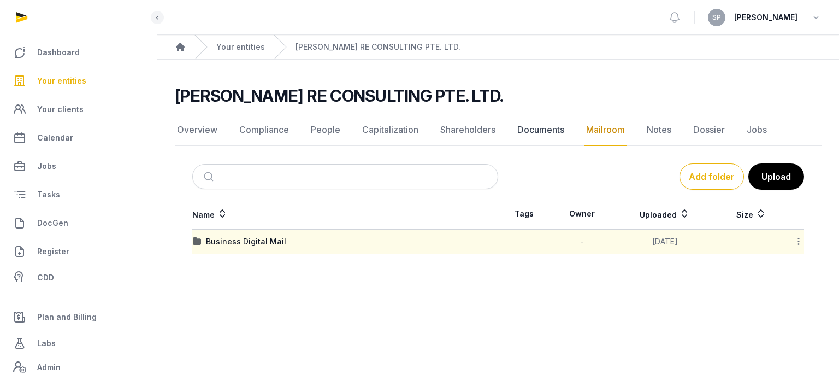
click at [536, 129] on link "Documents" at bounding box center [540, 130] width 51 height 32
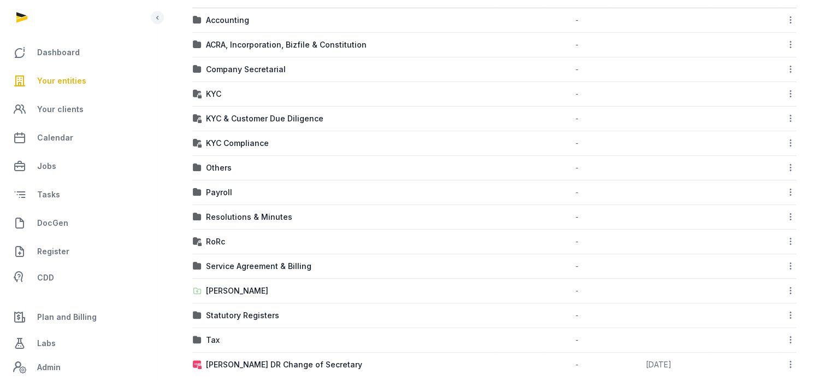
scroll to position [238, 0]
